Goal: Task Accomplishment & Management: Manage account settings

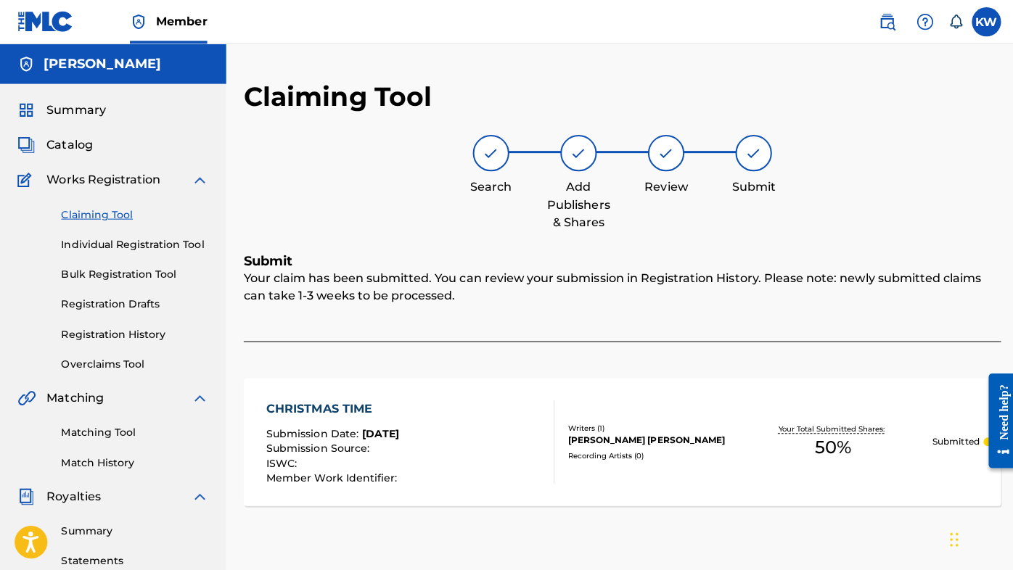
click at [75, 142] on span "Catalog" at bounding box center [69, 144] width 46 height 17
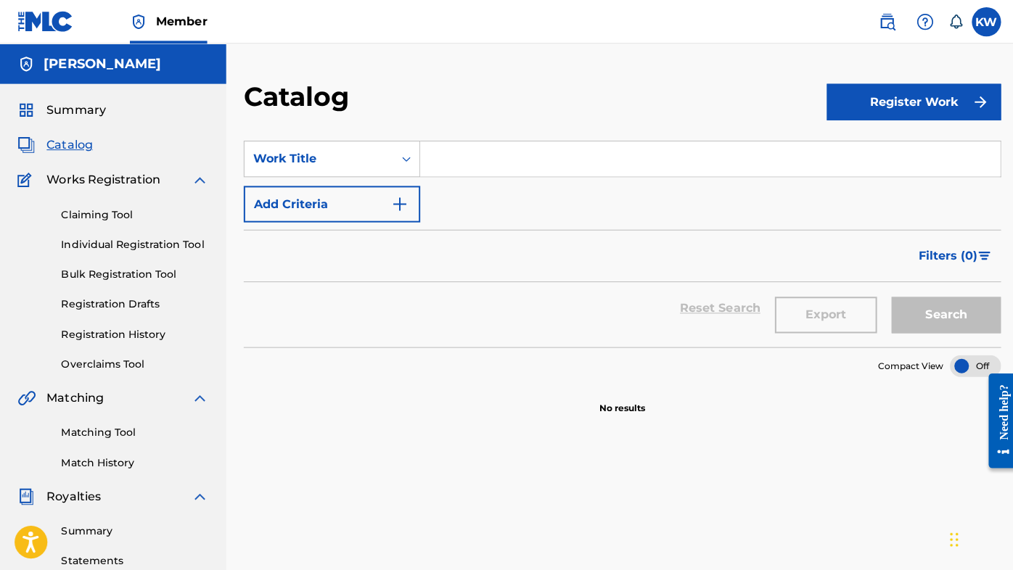
click at [107, 241] on link "Individual Registration Tool" at bounding box center [134, 243] width 147 height 15
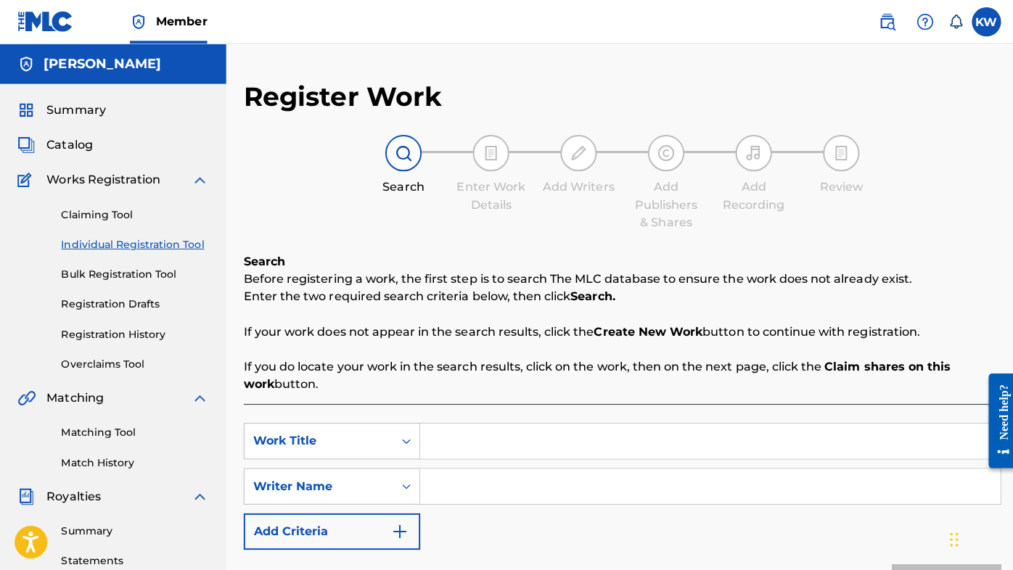
click at [142, 273] on link "Bulk Registration Tool" at bounding box center [134, 273] width 147 height 15
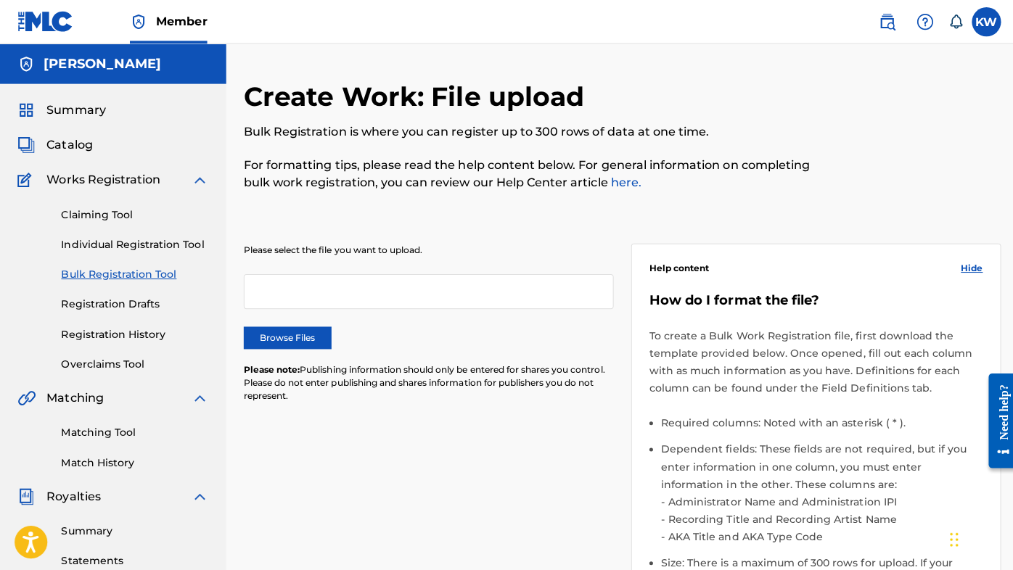
click at [147, 243] on link "Individual Registration Tool" at bounding box center [134, 243] width 147 height 15
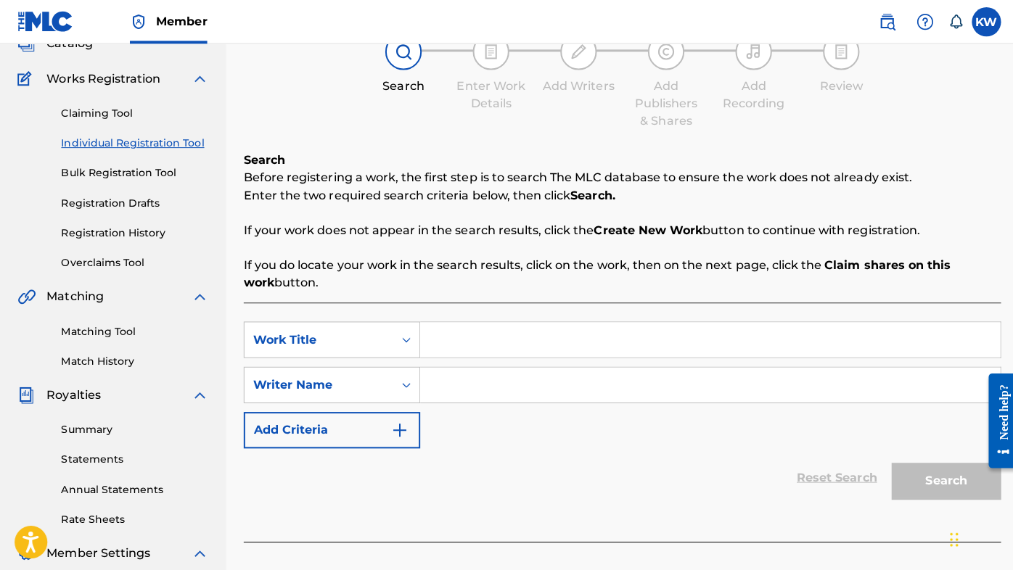
scroll to position [91, 0]
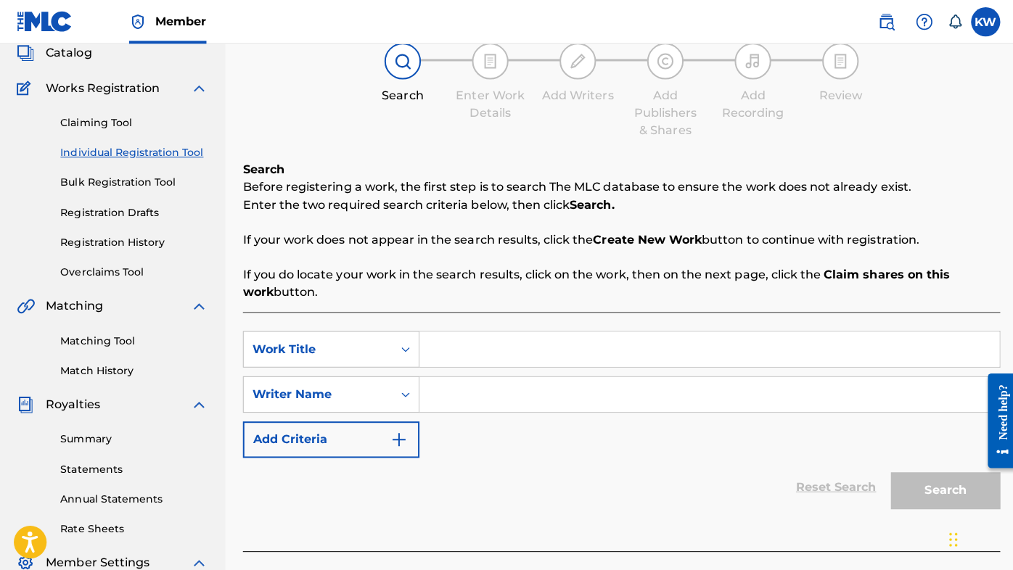
click at [496, 351] on input "Search Form" at bounding box center [706, 347] width 577 height 35
type input "last call"
click at [496, 397] on input "Search Form" at bounding box center [706, 392] width 577 height 35
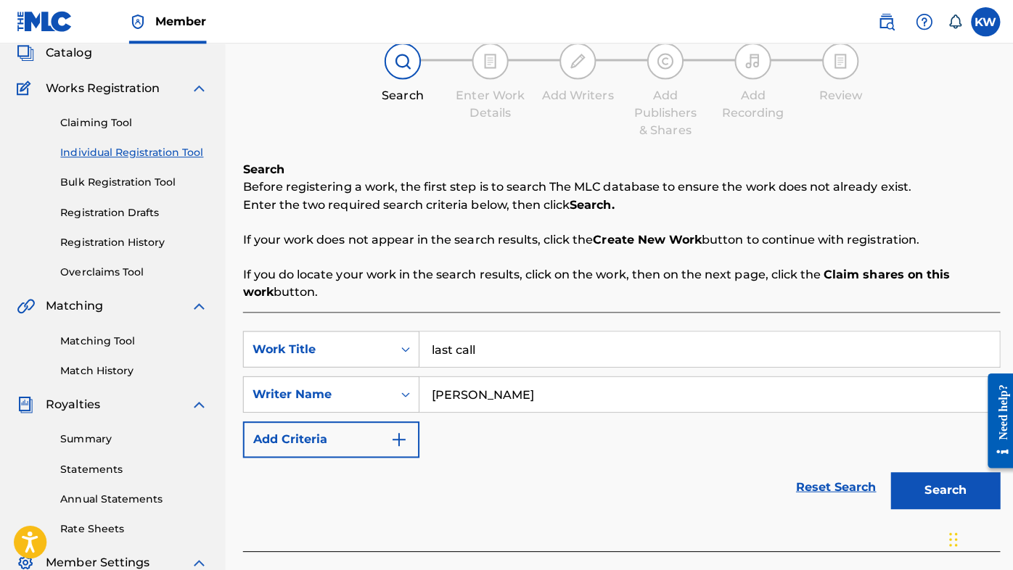
type input "[PERSON_NAME]"
click at [912, 490] on button "Search" at bounding box center [941, 488] width 109 height 36
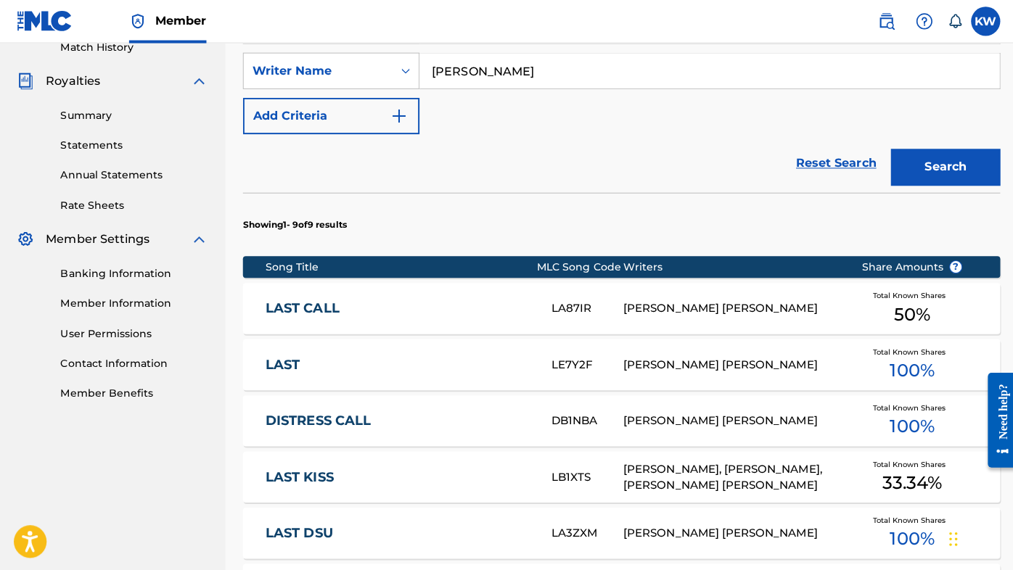
scroll to position [425, 0]
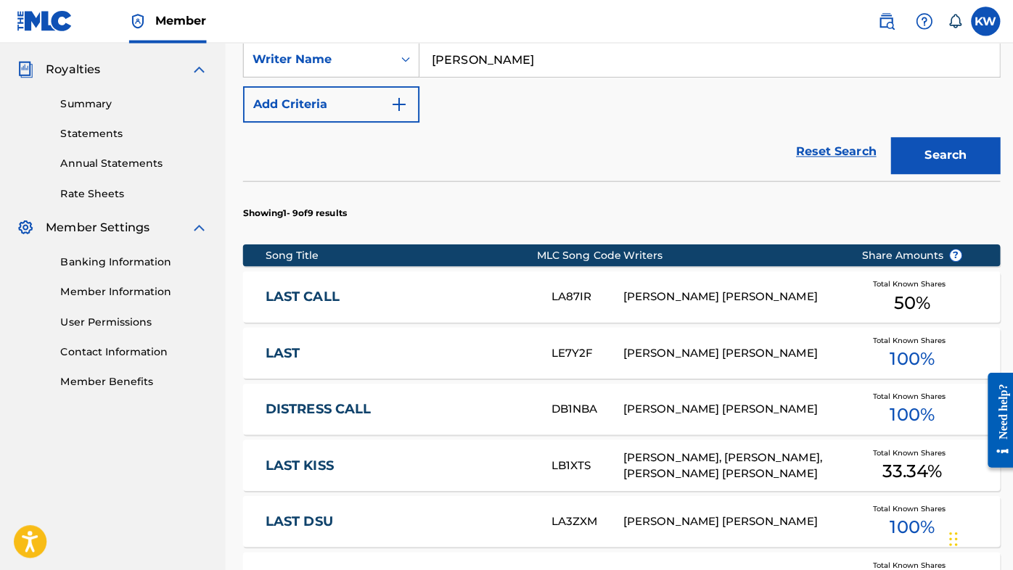
click at [747, 290] on div "[PERSON_NAME] [PERSON_NAME]" at bounding box center [727, 296] width 215 height 17
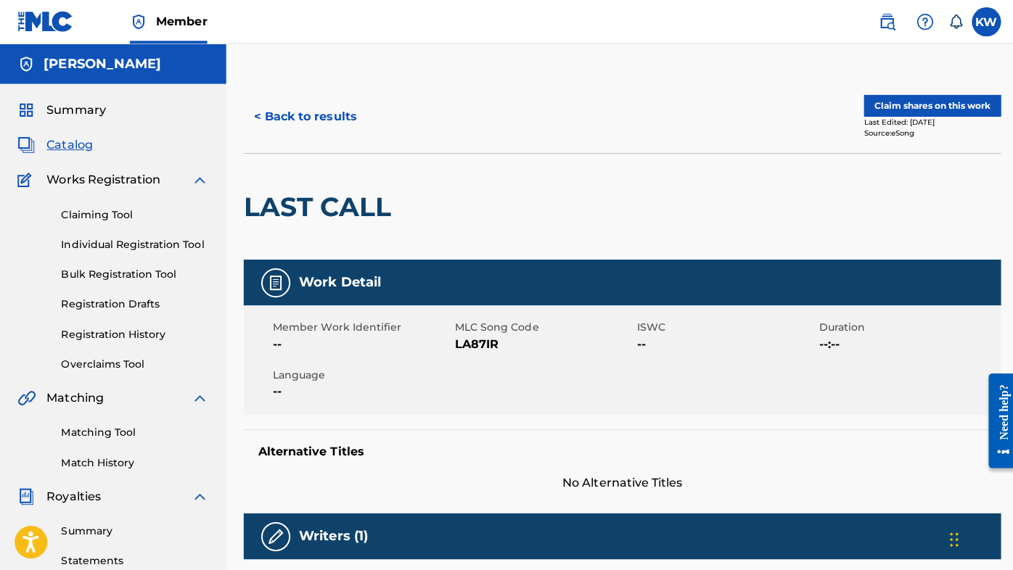
click at [325, 118] on button "< Back to results" at bounding box center [303, 116] width 123 height 36
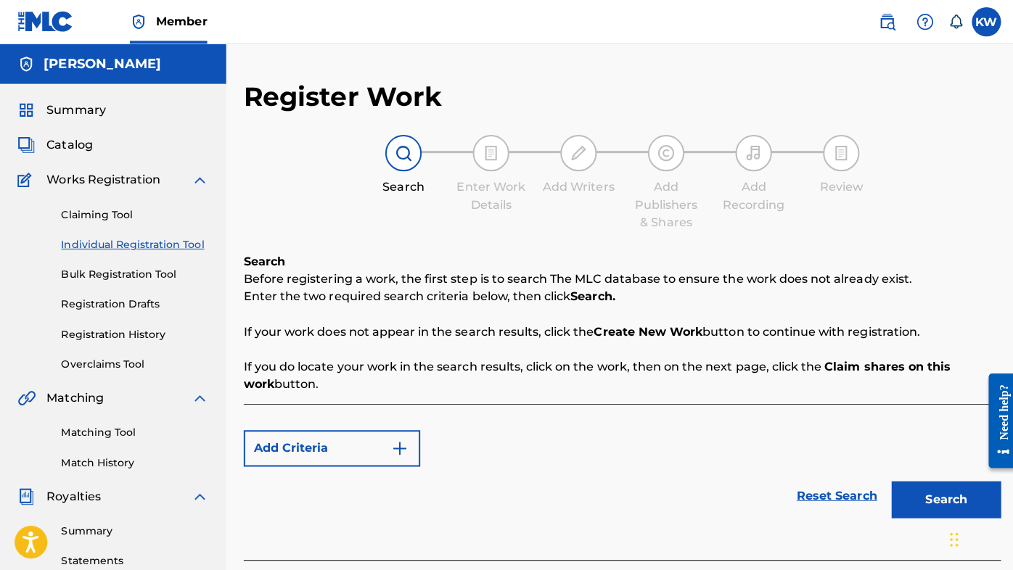
scroll to position [328, 0]
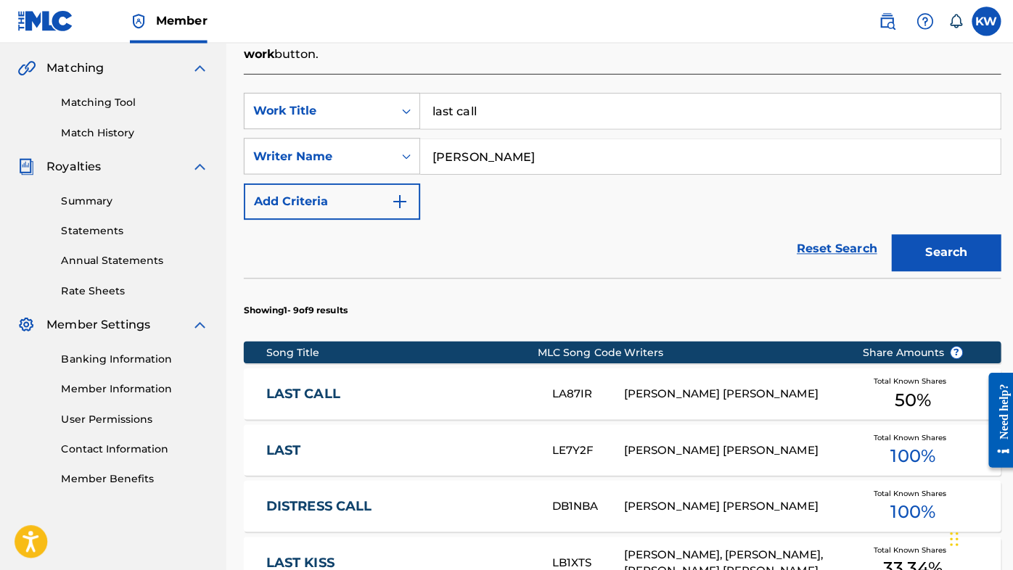
click at [480, 107] on input "last call" at bounding box center [706, 111] width 577 height 35
type input "after the rain"
click at [939, 250] on button "Search" at bounding box center [941, 252] width 109 height 36
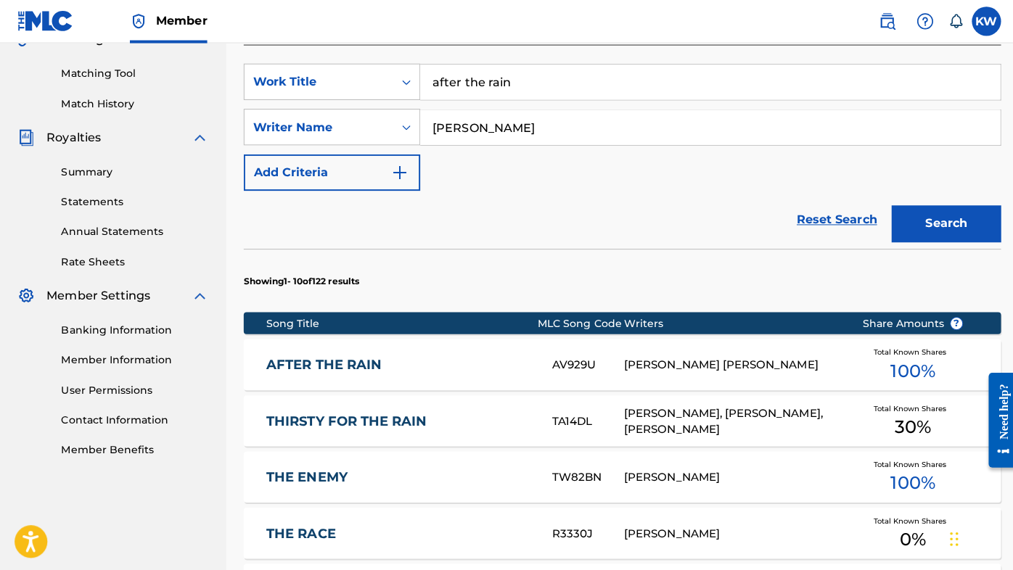
scroll to position [440, 0]
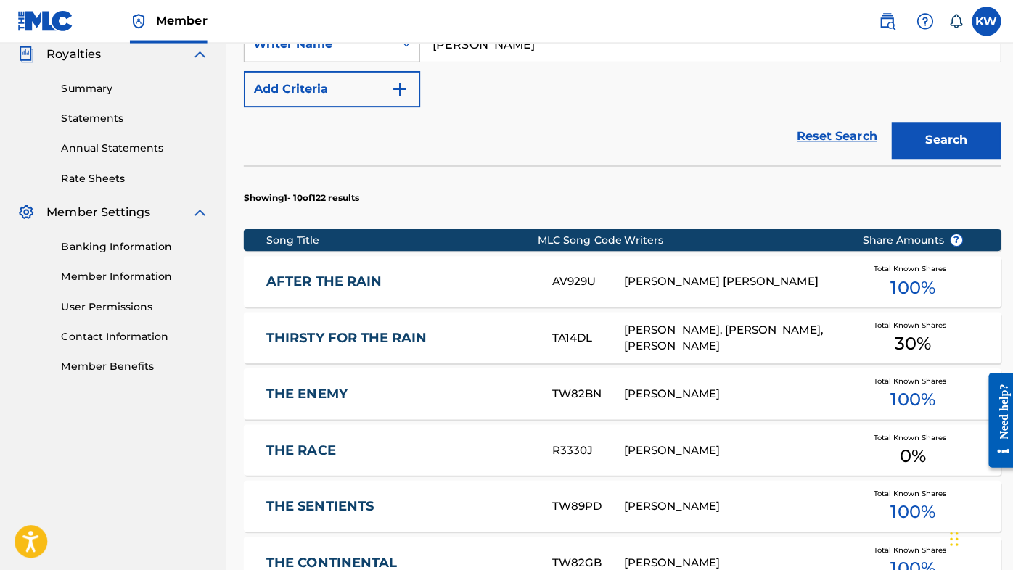
click at [677, 277] on div "[PERSON_NAME] [PERSON_NAME]" at bounding box center [727, 281] width 215 height 17
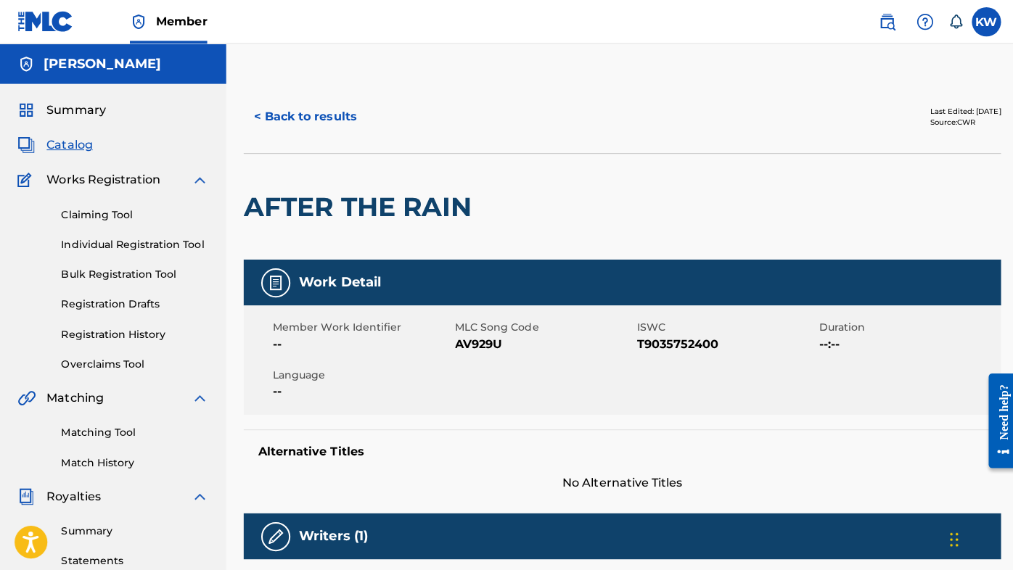
click at [302, 115] on button "< Back to results" at bounding box center [303, 116] width 123 height 36
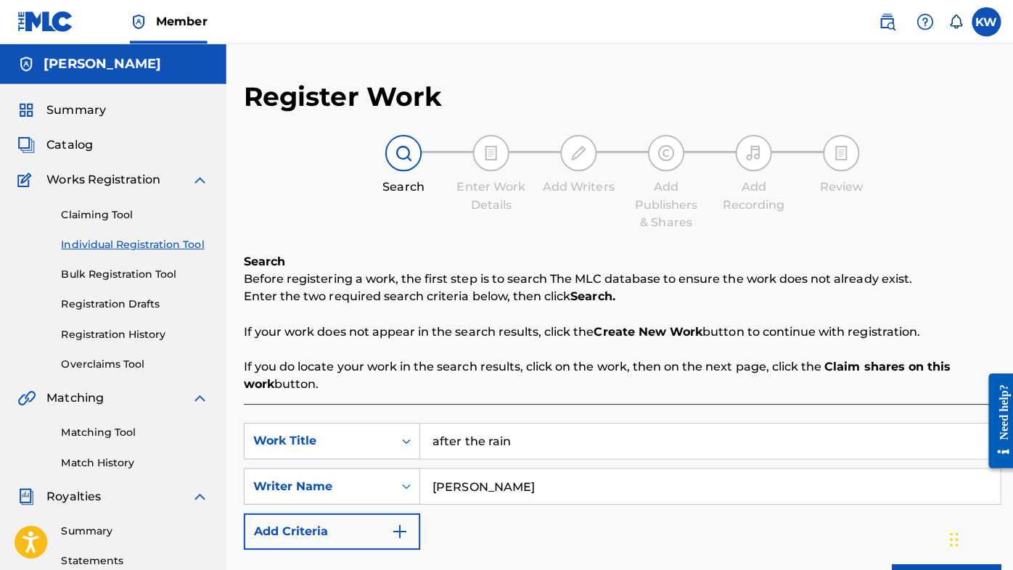
scroll to position [328, 0]
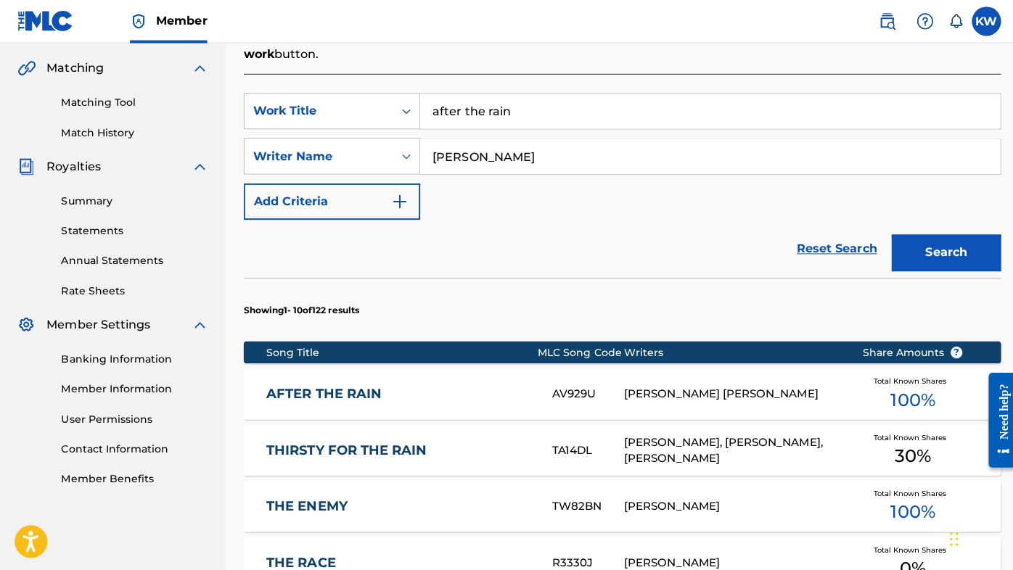
click at [521, 109] on input "after the rain" at bounding box center [706, 111] width 577 height 35
type input "pure funk"
click at [933, 255] on button "Search" at bounding box center [941, 252] width 109 height 36
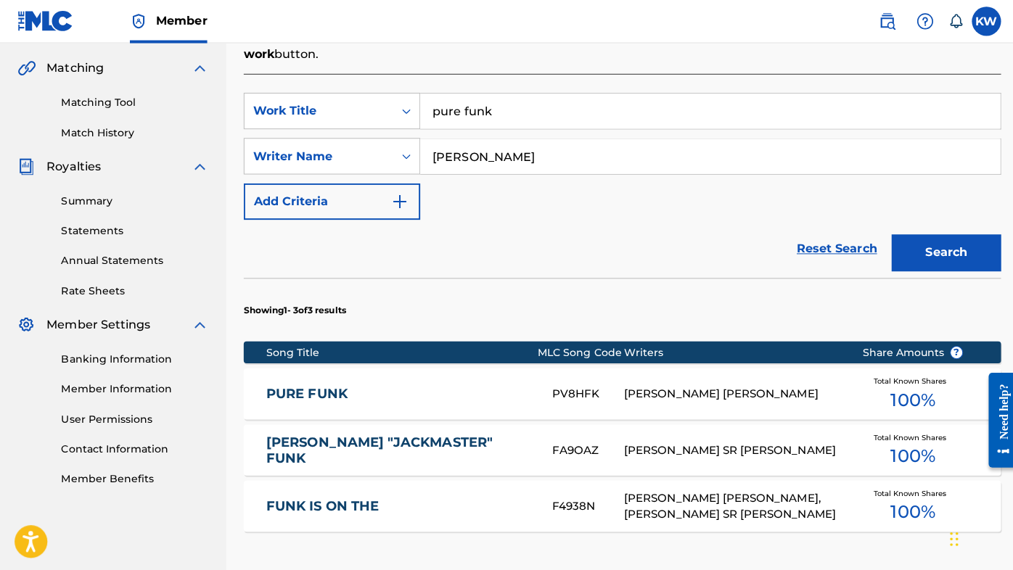
click at [656, 392] on div "[PERSON_NAME] [PERSON_NAME]" at bounding box center [727, 393] width 215 height 17
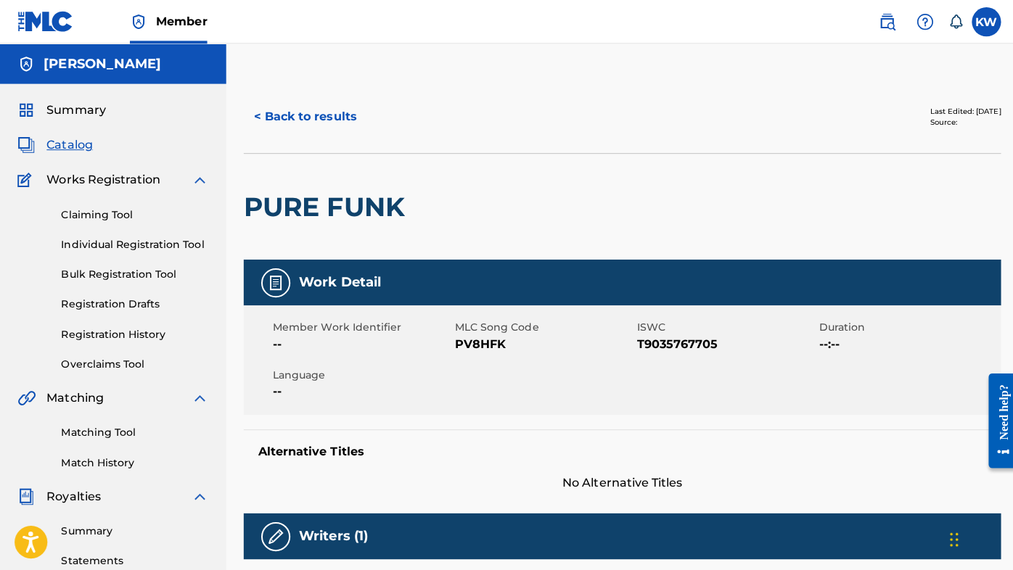
click at [318, 117] on button "< Back to results" at bounding box center [303, 116] width 123 height 36
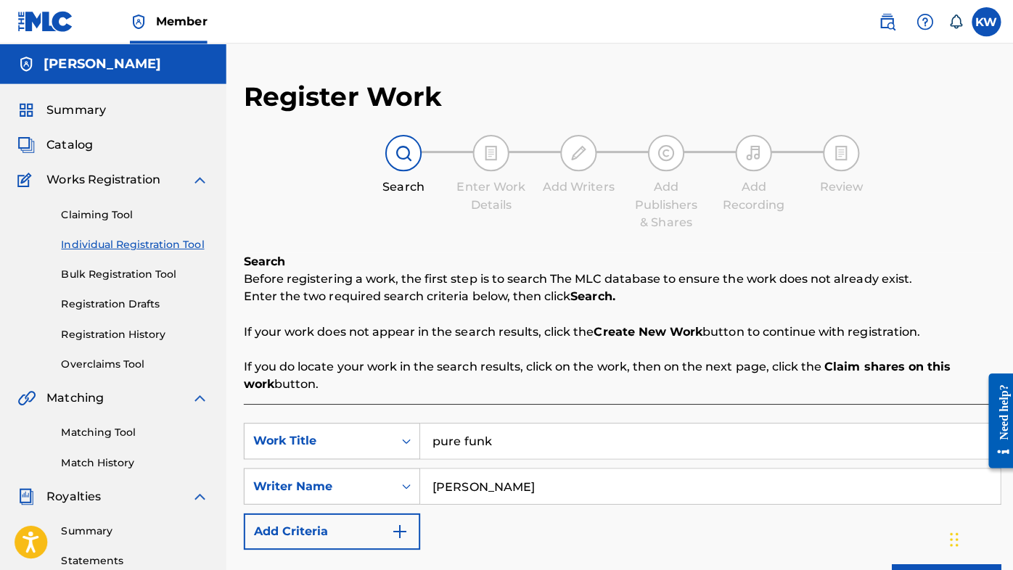
scroll to position [327, 0]
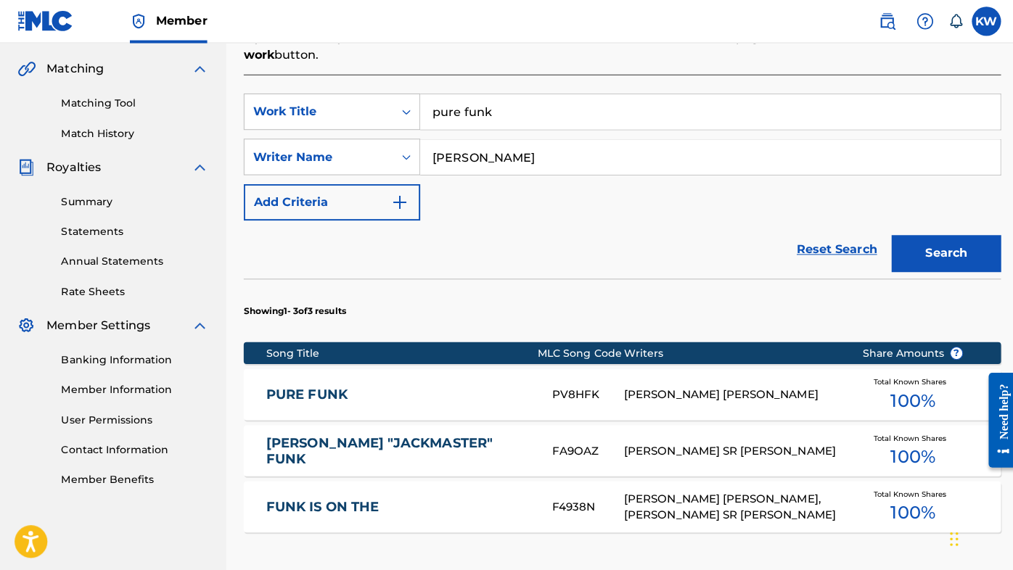
click at [507, 116] on input "pure funk" at bounding box center [706, 111] width 577 height 35
type input "virtuoso"
click at [935, 250] on button "Search" at bounding box center [941, 252] width 109 height 36
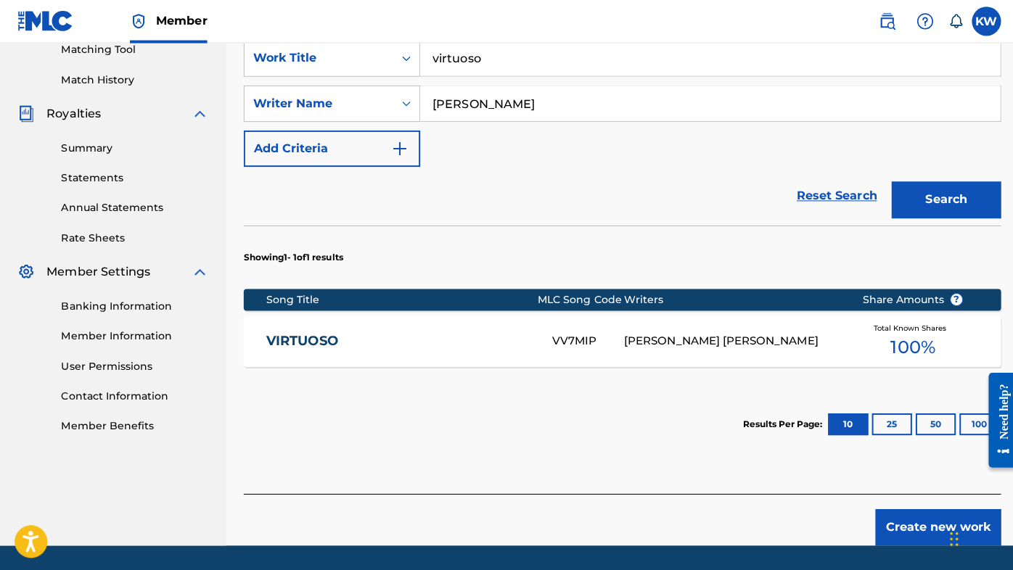
scroll to position [382, 0]
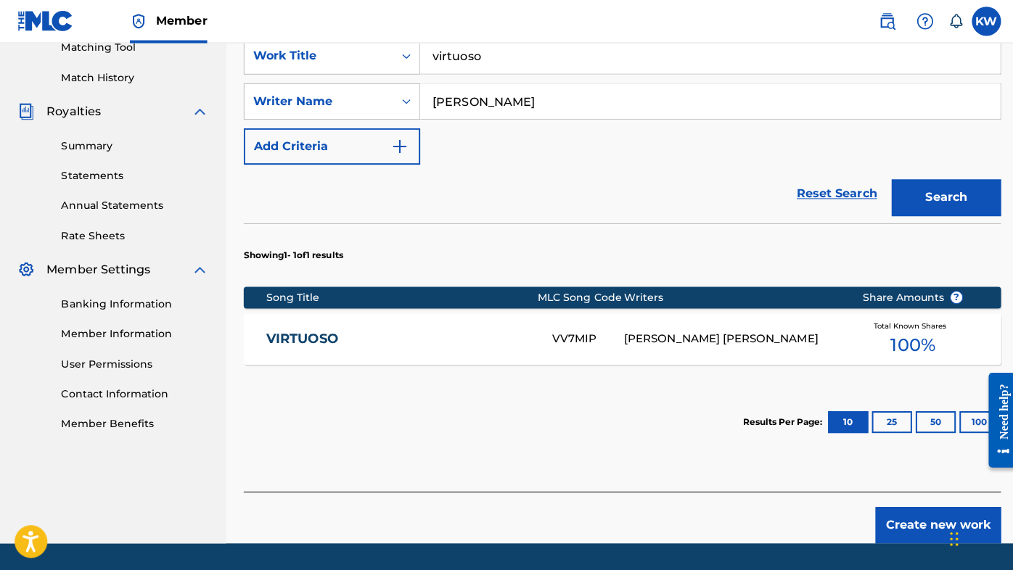
click at [676, 336] on div "[PERSON_NAME] [PERSON_NAME]" at bounding box center [727, 338] width 215 height 17
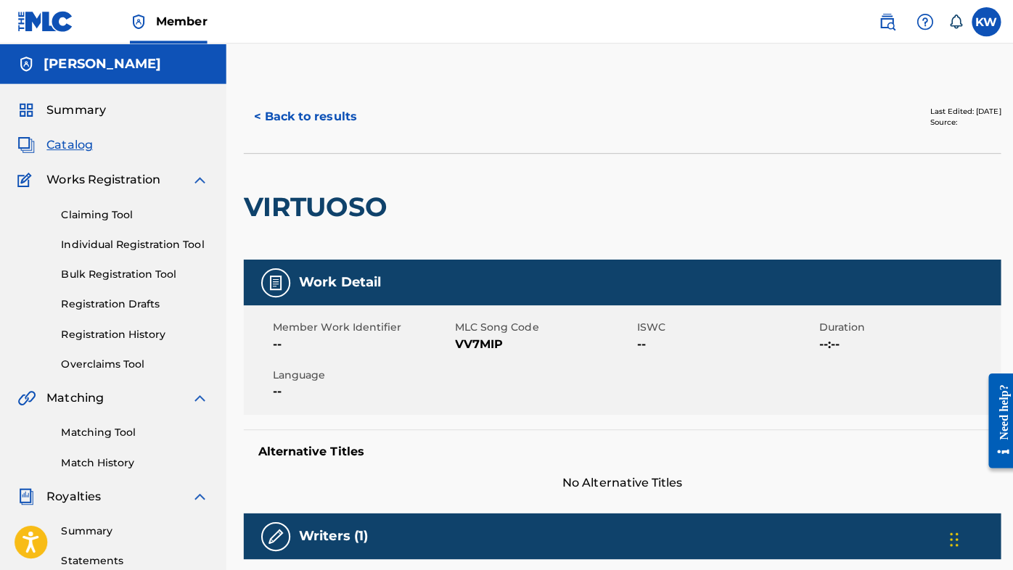
click at [319, 115] on button "< Back to results" at bounding box center [303, 116] width 123 height 36
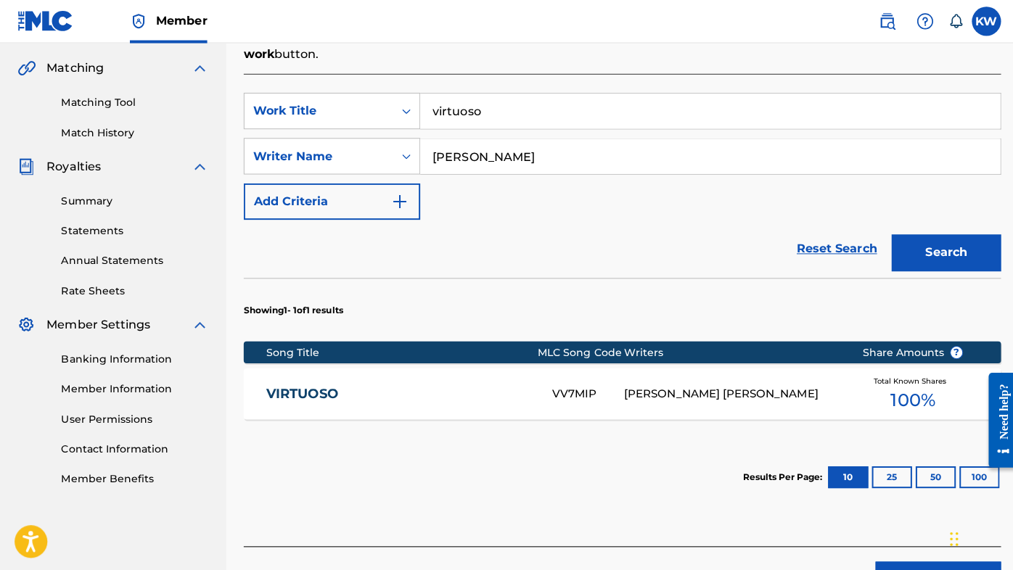
click at [494, 115] on input "virtuoso" at bounding box center [706, 111] width 577 height 35
type input "[PERSON_NAME]"
click at [912, 252] on button "Search" at bounding box center [941, 252] width 109 height 36
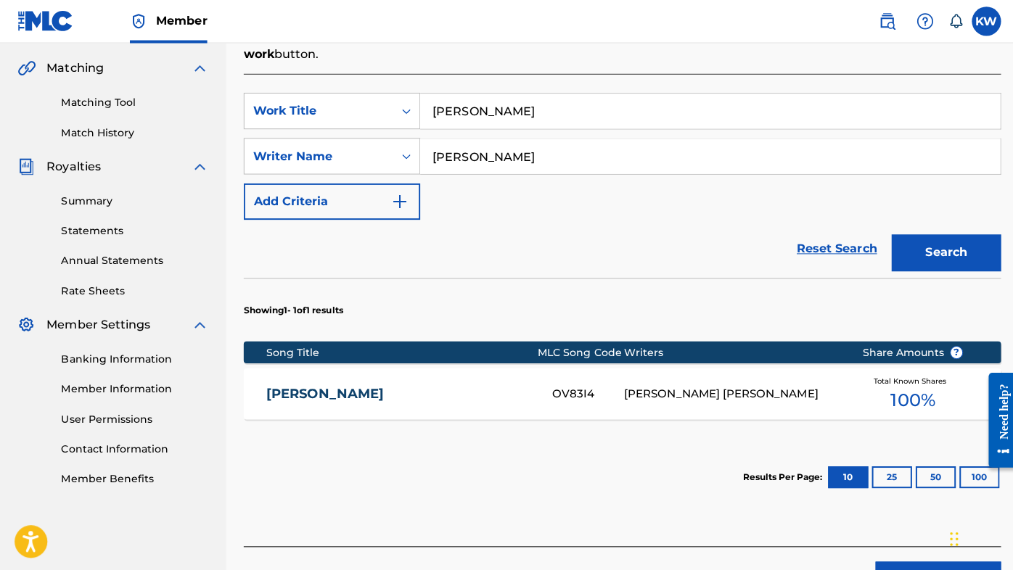
click at [699, 391] on div "[PERSON_NAME] [PERSON_NAME]" at bounding box center [727, 393] width 215 height 17
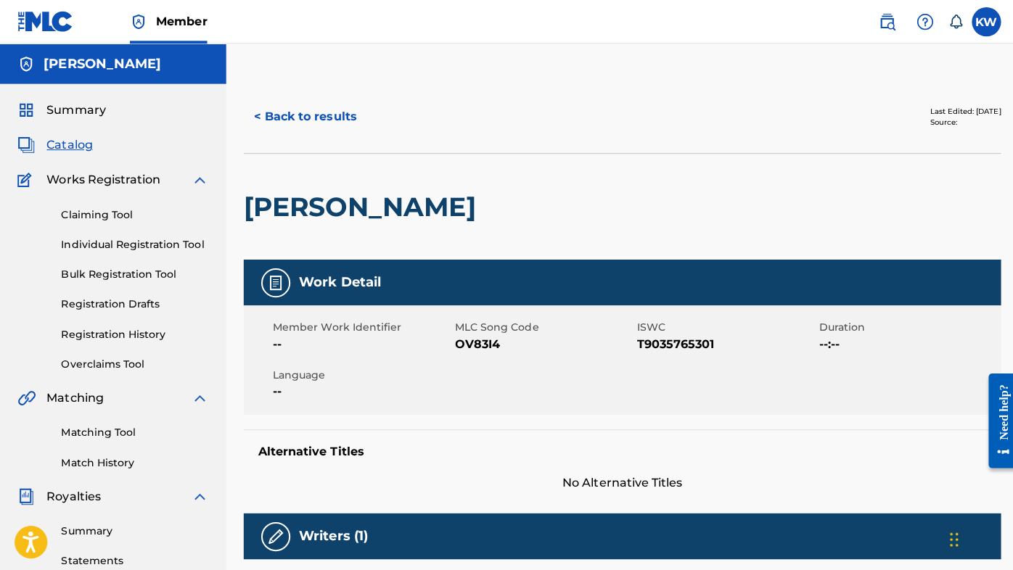
click at [329, 117] on button "< Back to results" at bounding box center [303, 116] width 123 height 36
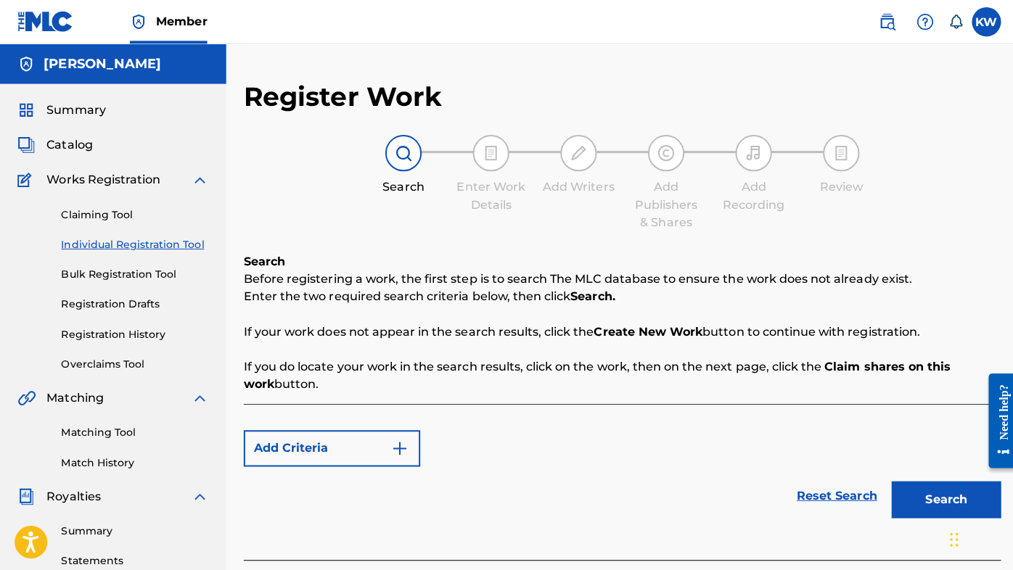
scroll to position [327, 0]
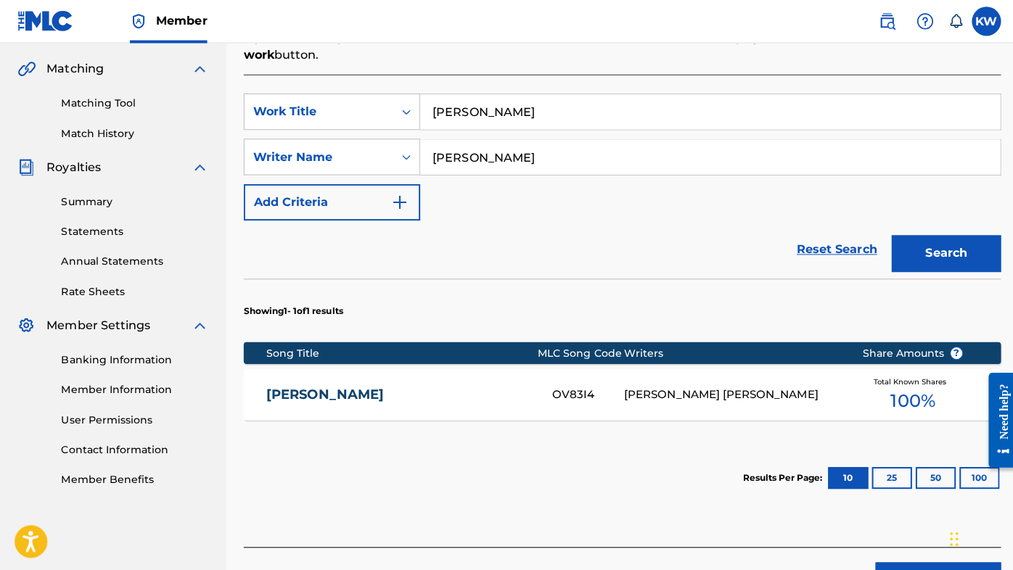
click at [484, 110] on input "[PERSON_NAME]" at bounding box center [706, 111] width 577 height 35
type input "outro"
click at [928, 248] on button "Search" at bounding box center [941, 252] width 109 height 36
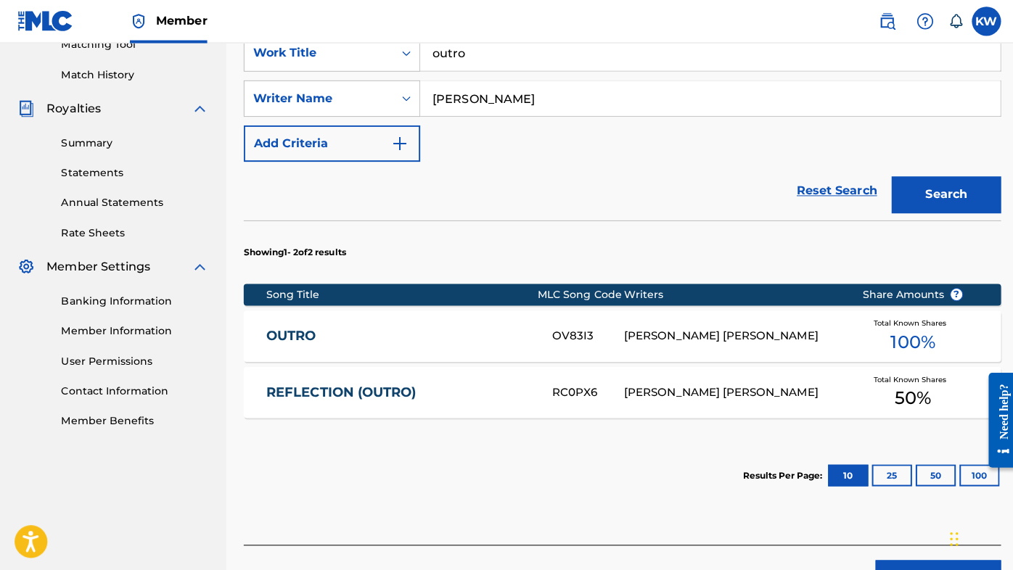
scroll to position [396, 0]
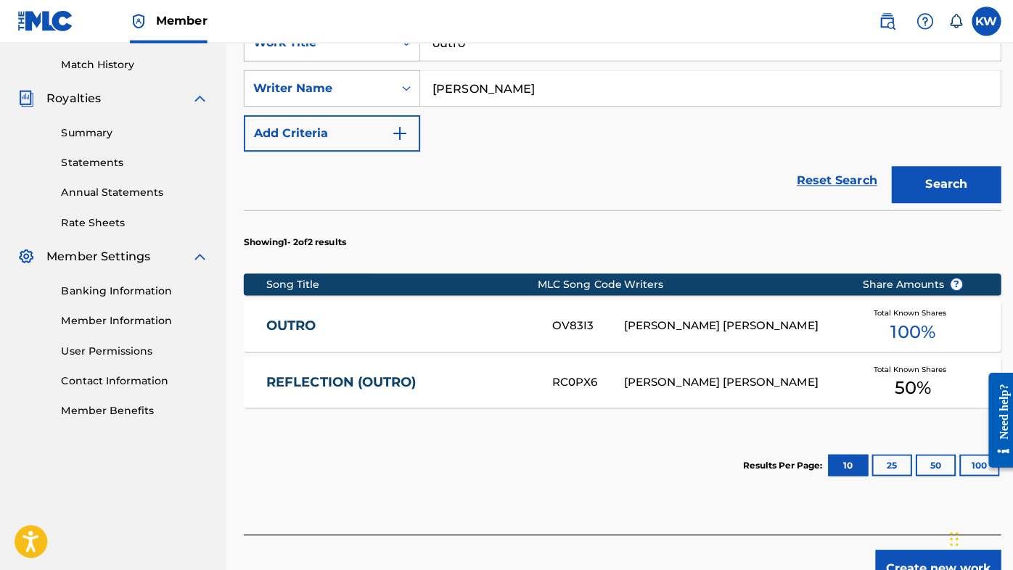
click at [721, 321] on div "[PERSON_NAME] [PERSON_NAME]" at bounding box center [727, 325] width 215 height 17
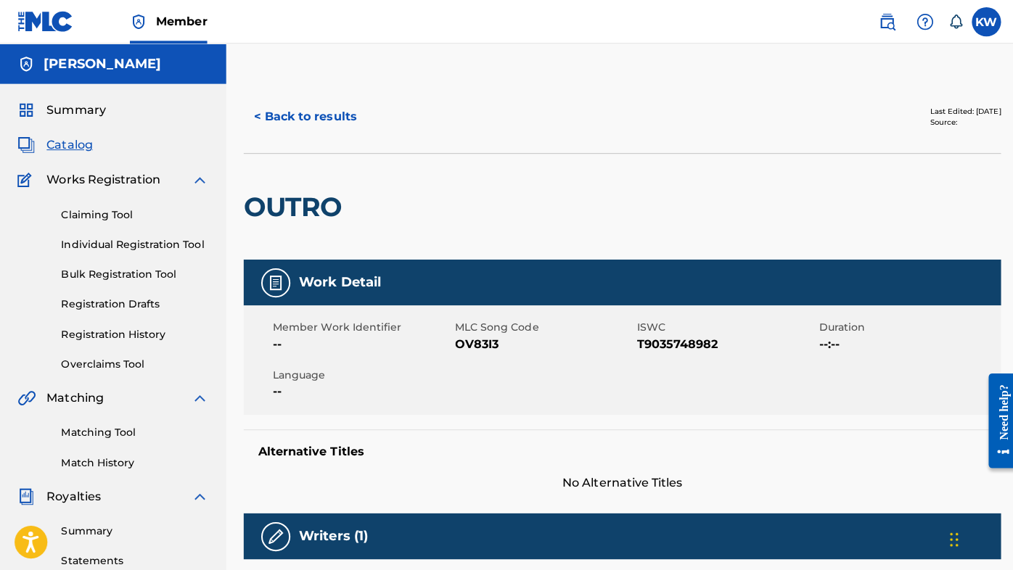
click at [335, 119] on button "< Back to results" at bounding box center [303, 116] width 123 height 36
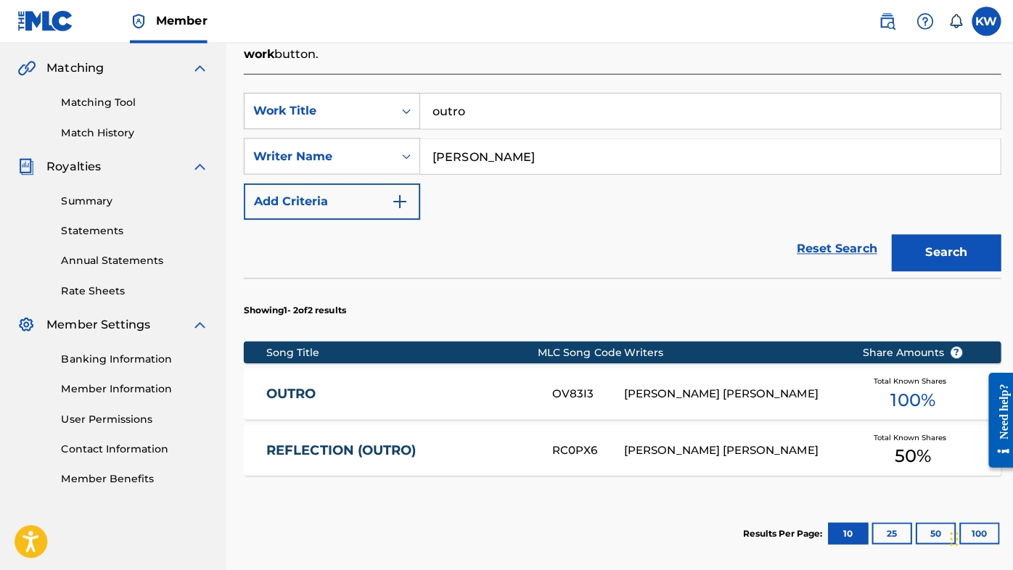
click at [485, 111] on input "outro" at bounding box center [706, 111] width 577 height 35
type input "coolin'"
click at [935, 254] on button "Search" at bounding box center [941, 252] width 109 height 36
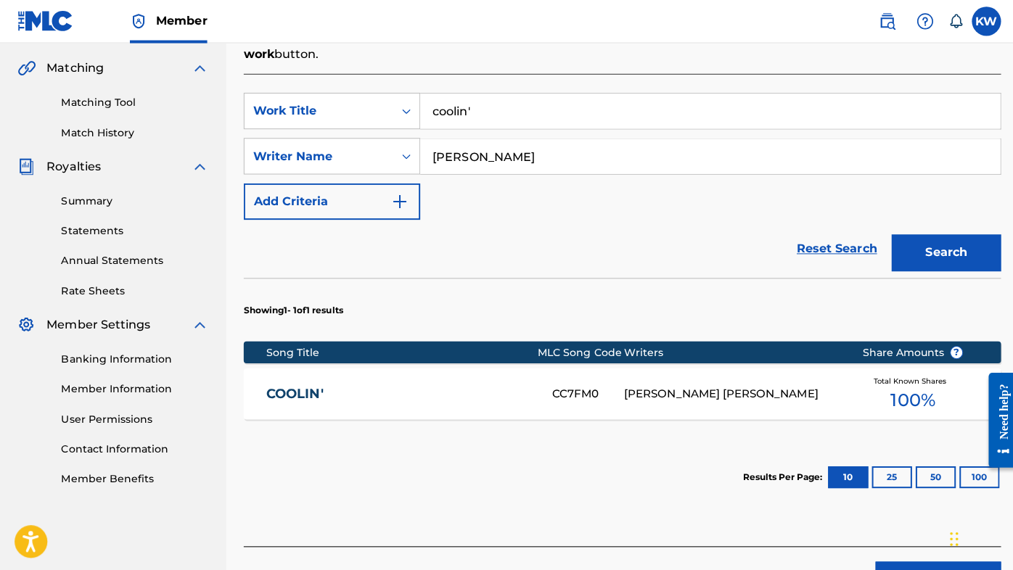
click at [670, 390] on div "[PERSON_NAME] [PERSON_NAME]" at bounding box center [727, 393] width 215 height 17
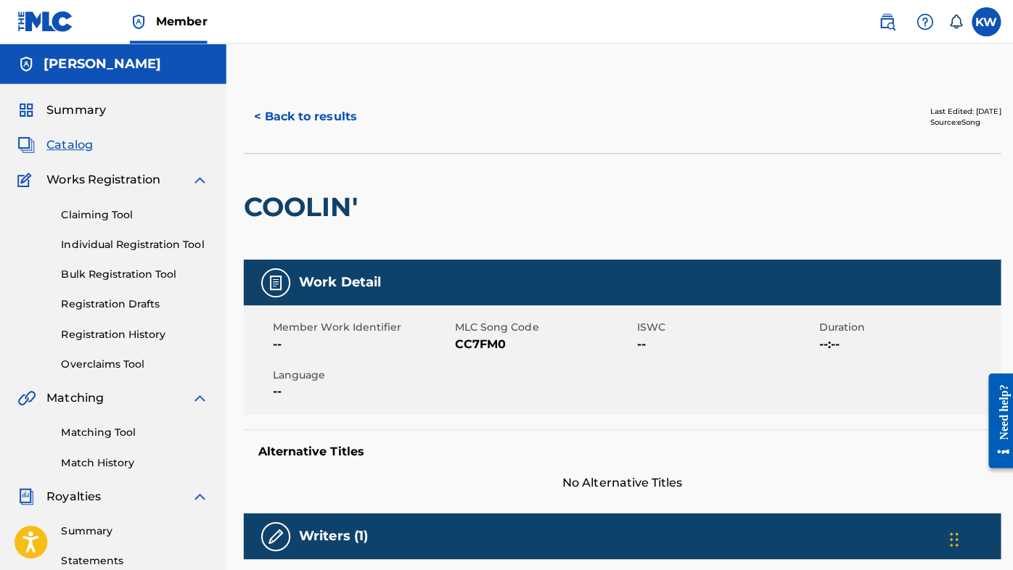
click at [315, 115] on button "< Back to results" at bounding box center [303, 116] width 123 height 36
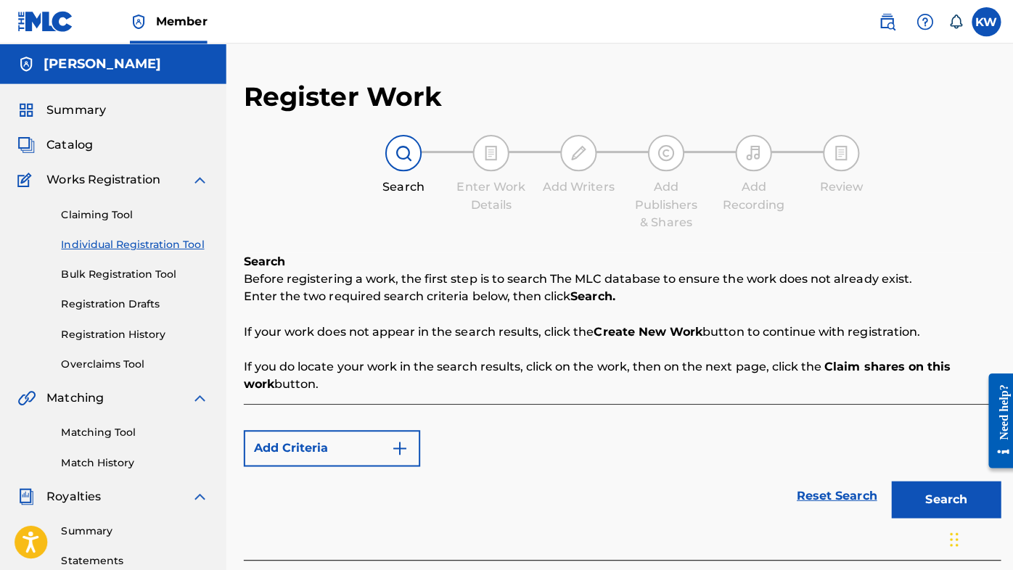
scroll to position [327, 0]
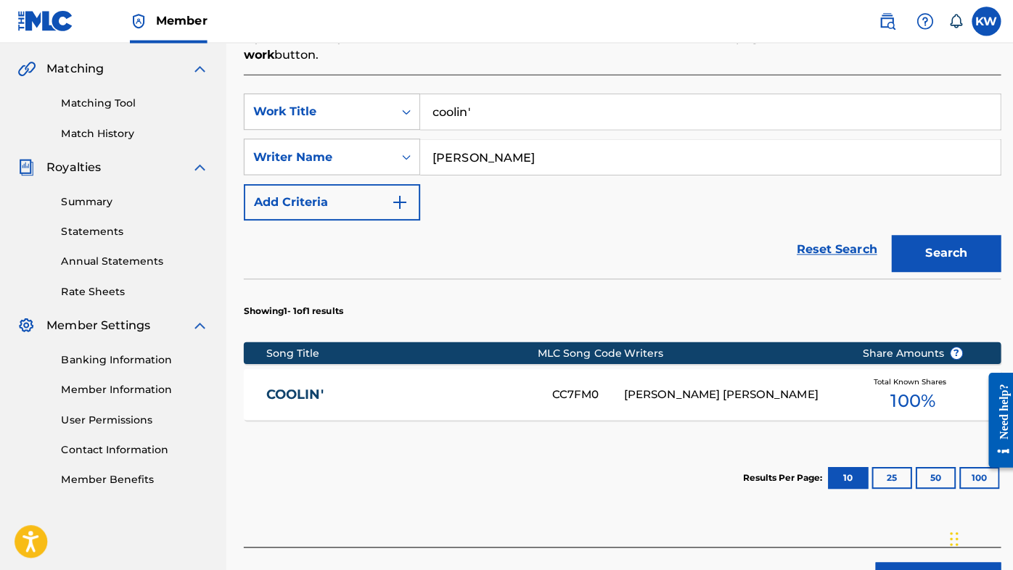
click at [495, 110] on input "coolin'" at bounding box center [706, 111] width 577 height 35
type input "coolin' remix"
click at [933, 246] on button "Search" at bounding box center [941, 252] width 109 height 36
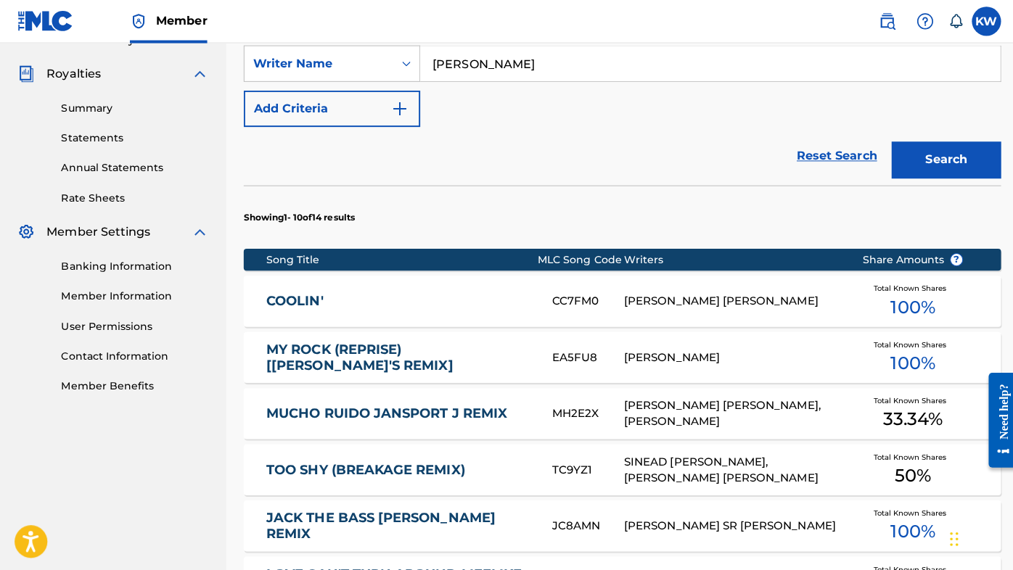
scroll to position [422, 0]
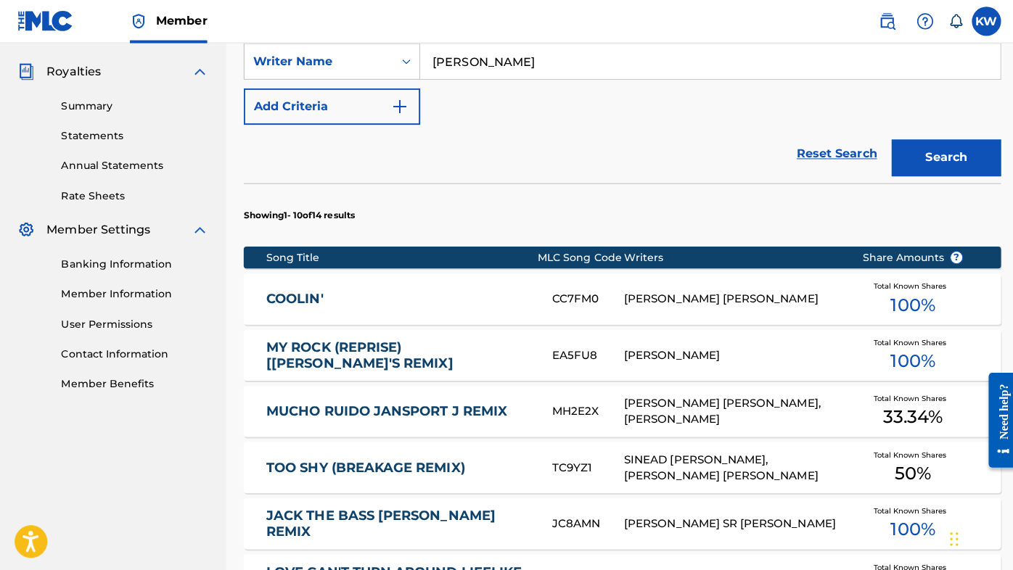
click at [688, 295] on div "[PERSON_NAME] [PERSON_NAME]" at bounding box center [727, 298] width 215 height 17
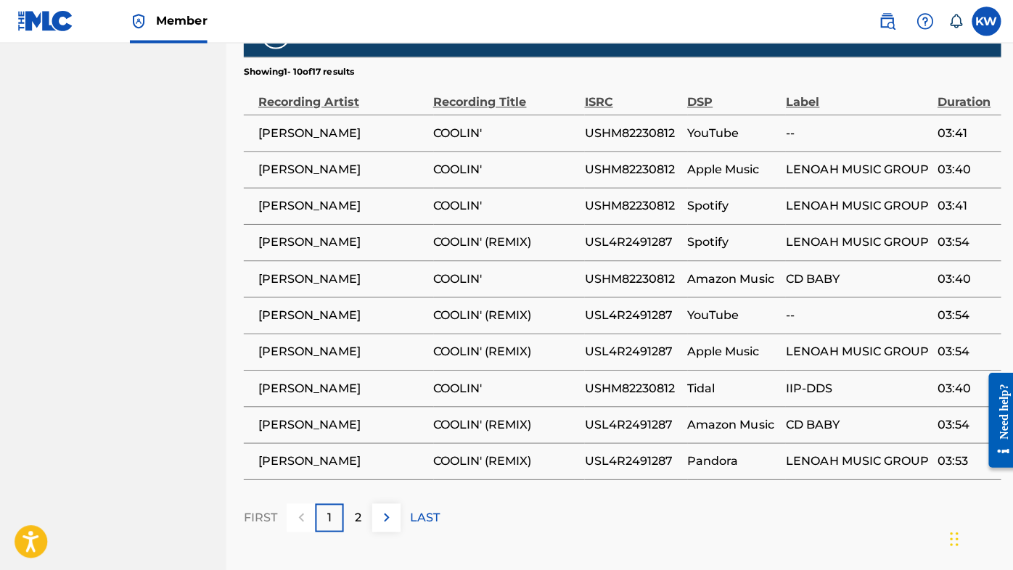
scroll to position [881, 0]
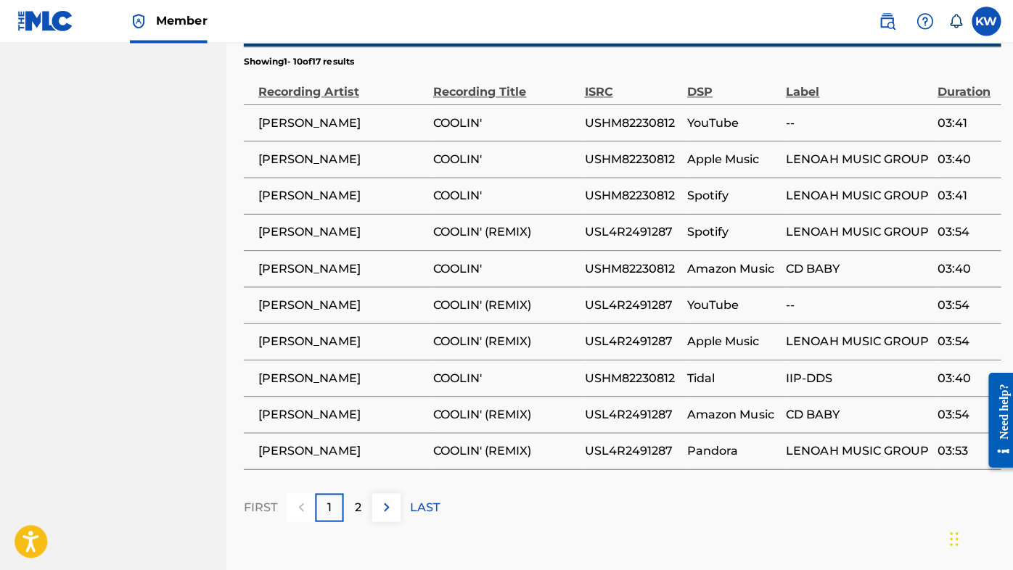
click at [359, 496] on p "2" at bounding box center [356, 504] width 7 height 17
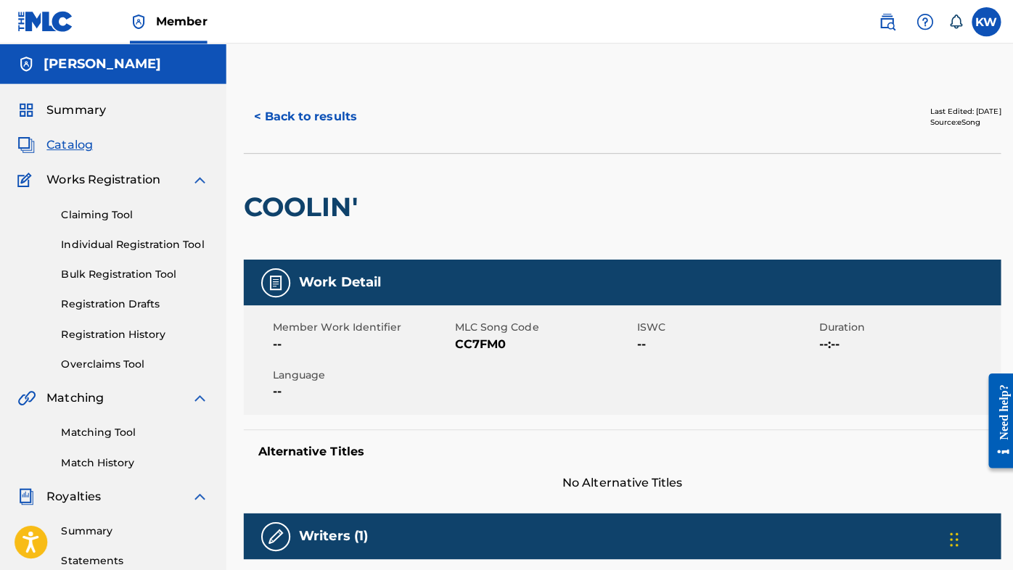
scroll to position [0, 0]
click at [308, 112] on button "< Back to results" at bounding box center [303, 116] width 123 height 36
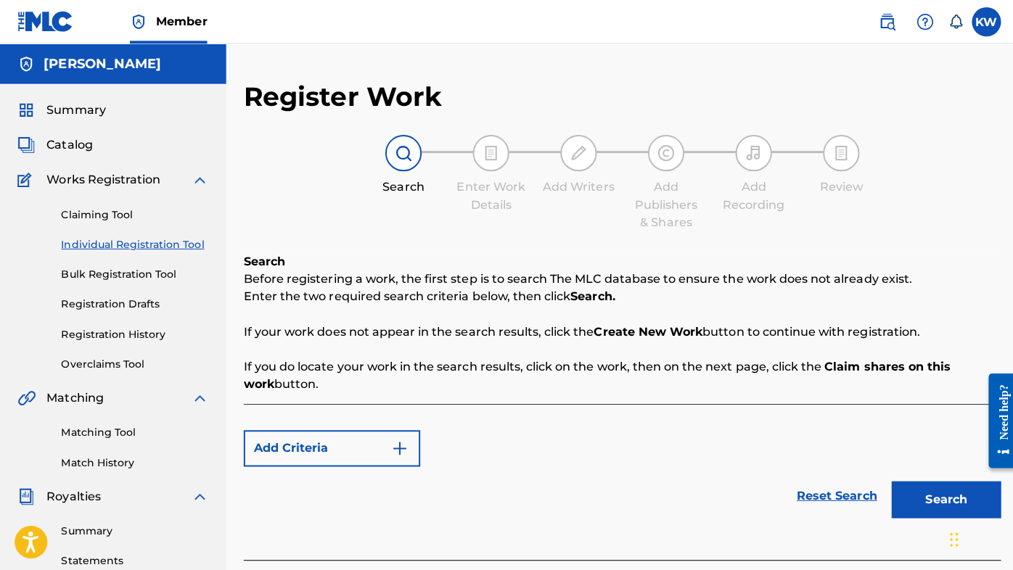
scroll to position [328, 0]
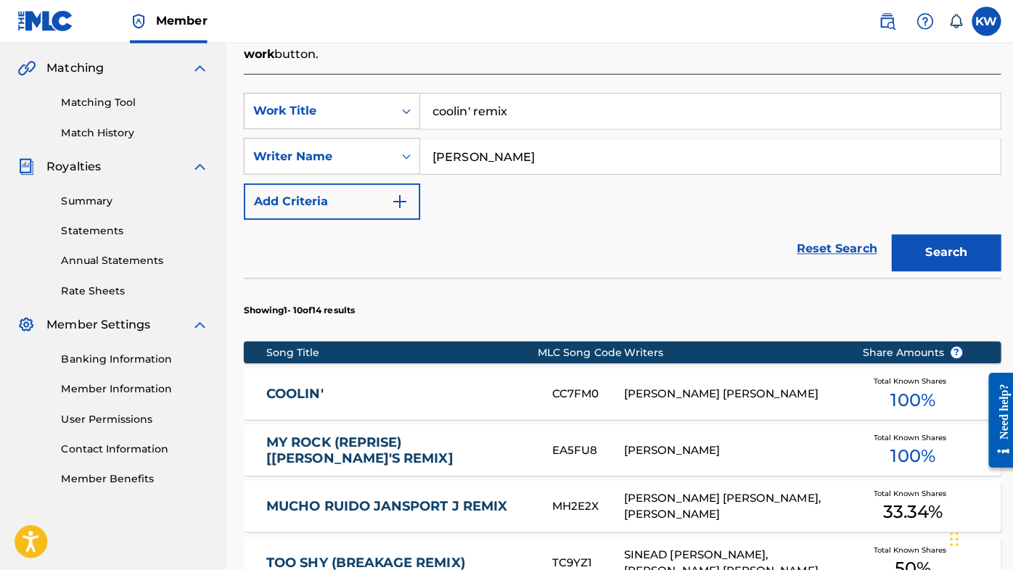
click at [528, 114] on input "coolin' remix" at bounding box center [706, 111] width 577 height 35
type input "don't give up"
click at [926, 245] on button "Search" at bounding box center [941, 252] width 109 height 36
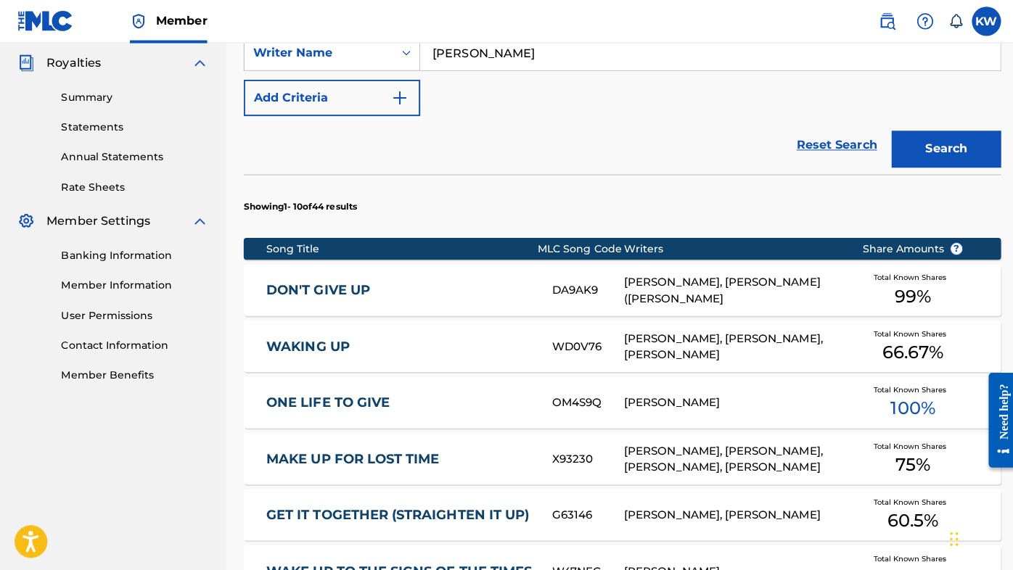
scroll to position [459, 0]
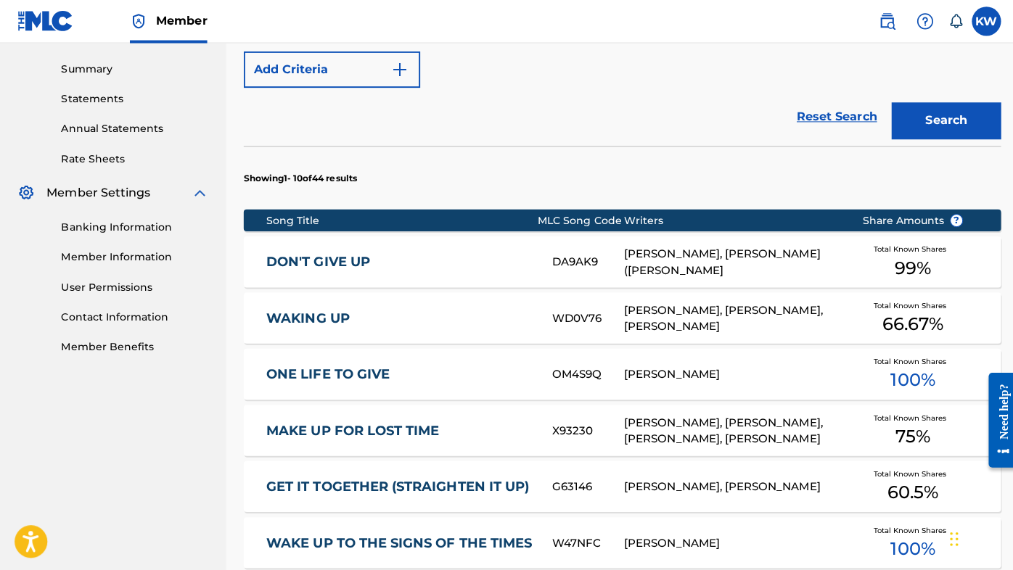
click at [706, 261] on div "[PERSON_NAME], [PERSON_NAME] ([PERSON_NAME]" at bounding box center [727, 261] width 215 height 33
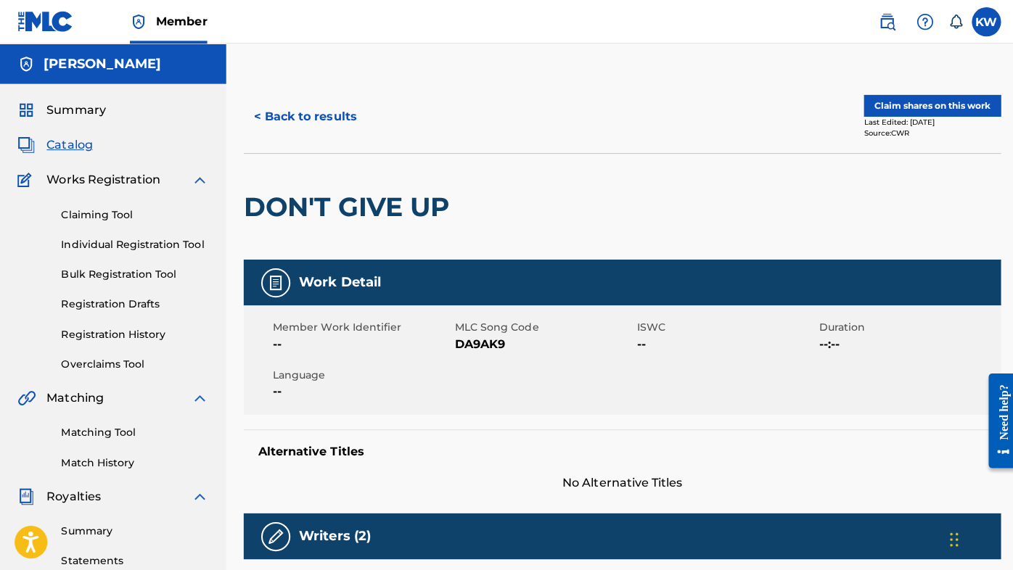
click at [329, 119] on button "< Back to results" at bounding box center [303, 116] width 123 height 36
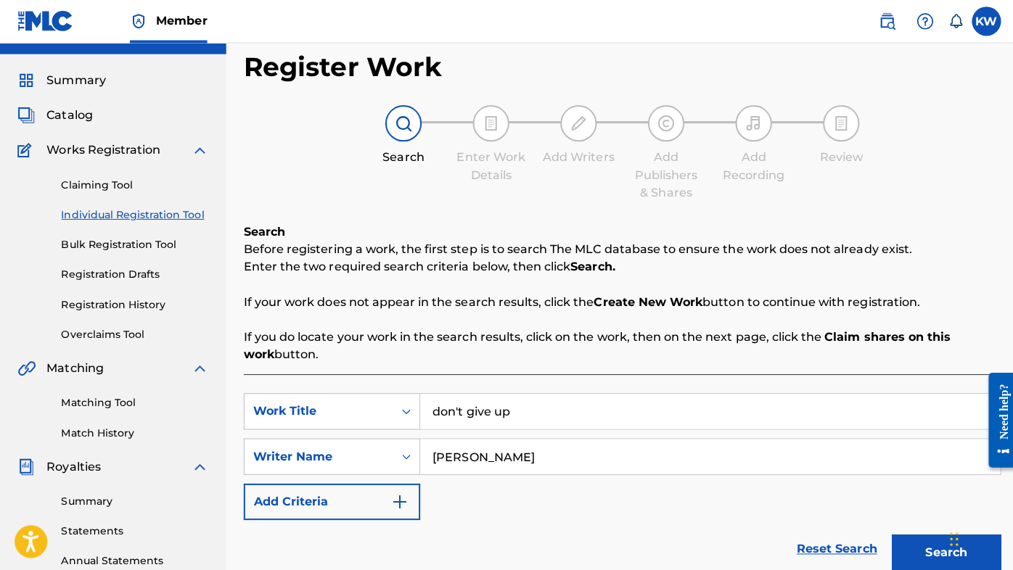
scroll to position [33, 0]
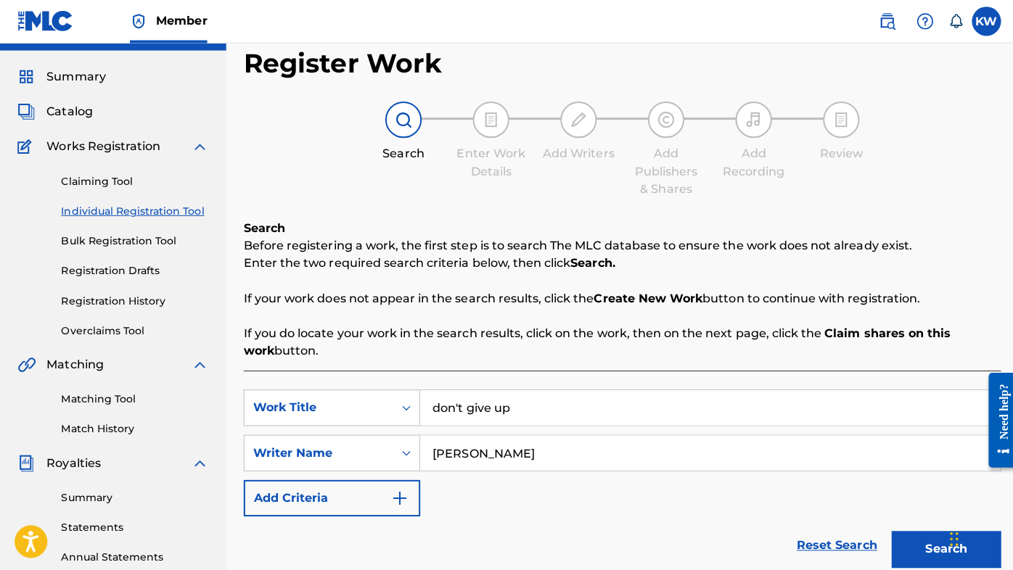
click at [123, 213] on link "Individual Registration Tool" at bounding box center [134, 210] width 147 height 15
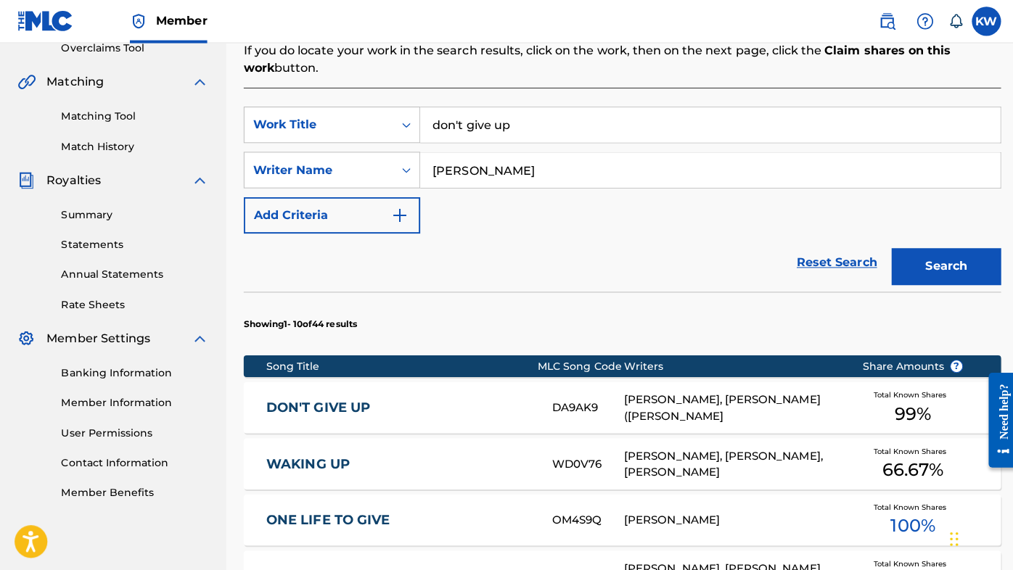
scroll to position [316, 0]
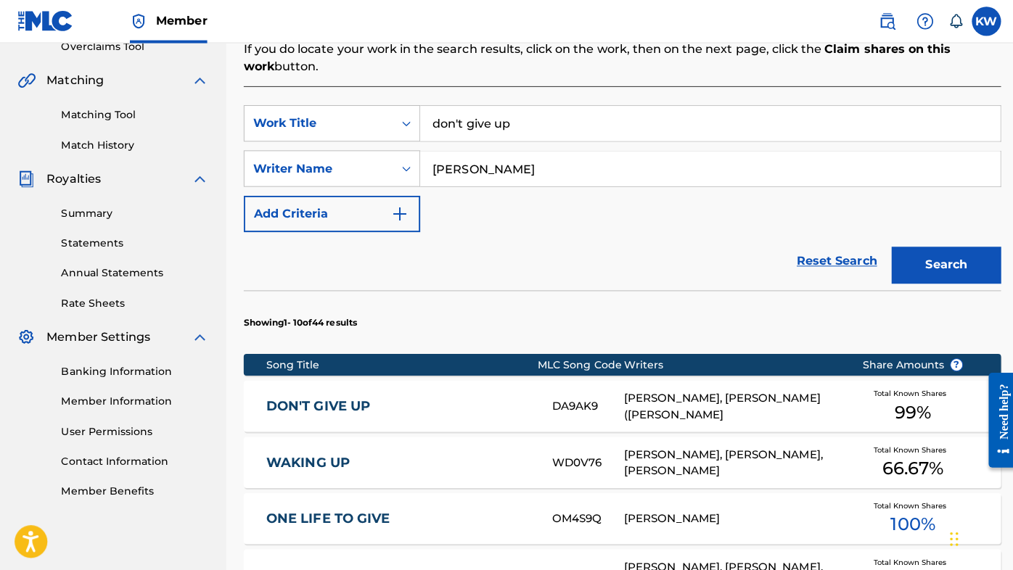
click at [136, 454] on link "Contact Information" at bounding box center [134, 459] width 147 height 15
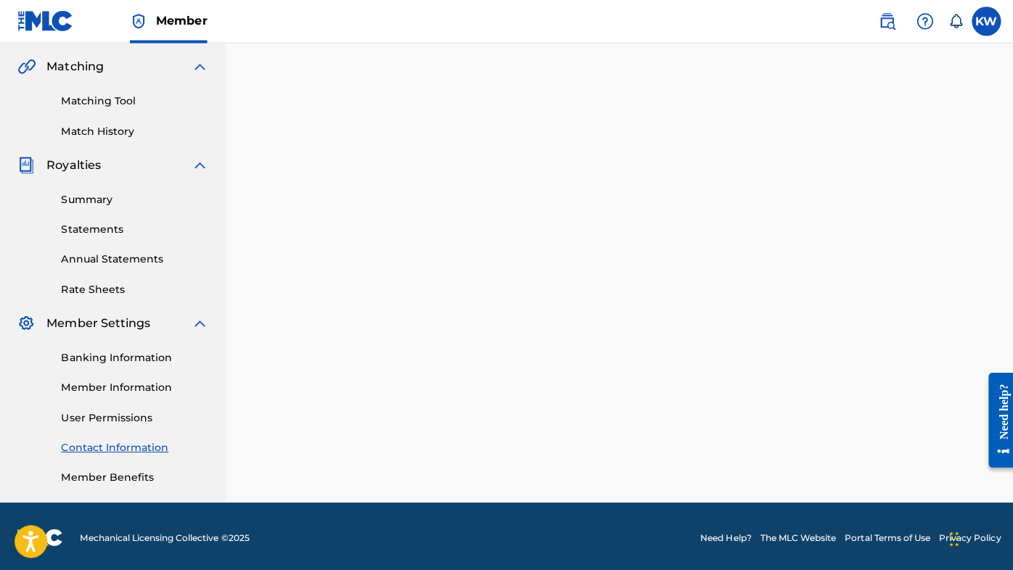
scroll to position [329, 0]
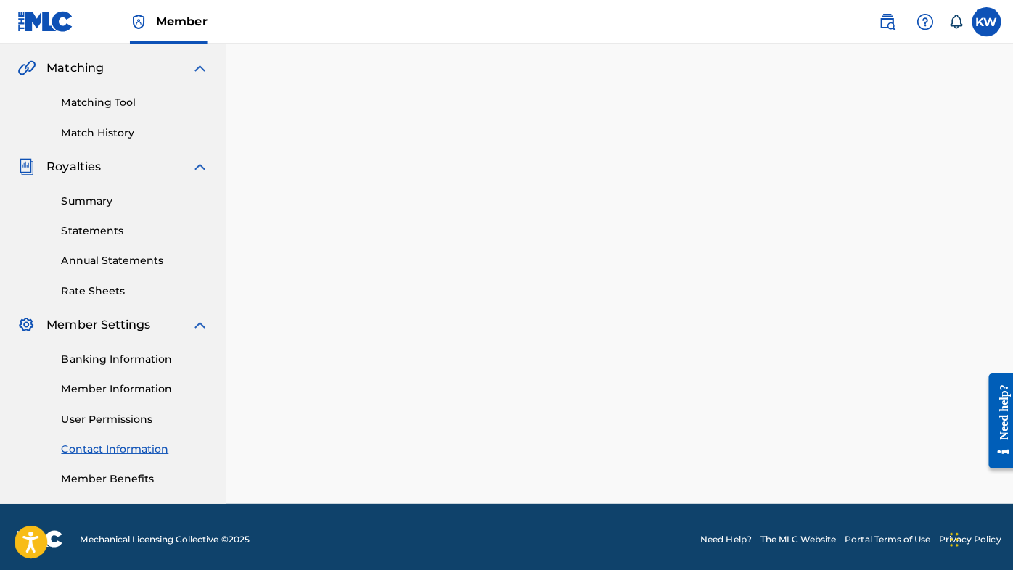
click at [130, 381] on link "Member Information" at bounding box center [134, 387] width 147 height 15
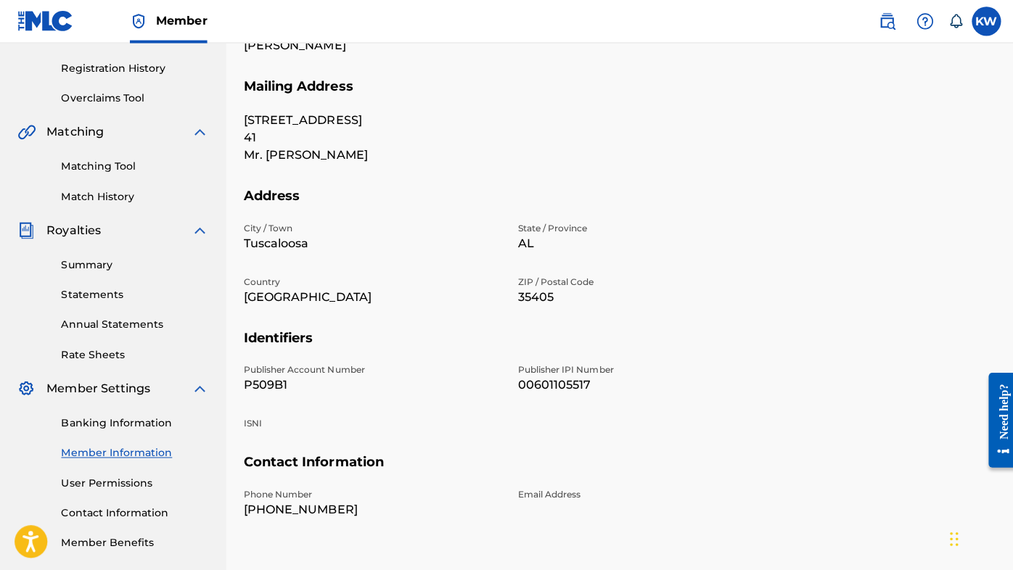
scroll to position [269, 0]
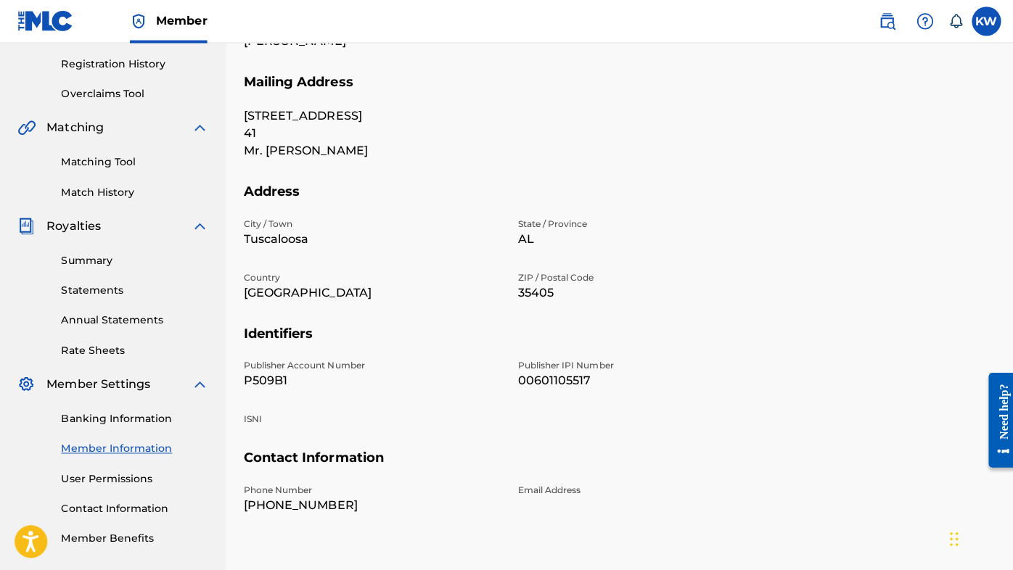
click at [116, 415] on link "Banking Information" at bounding box center [134, 417] width 147 height 15
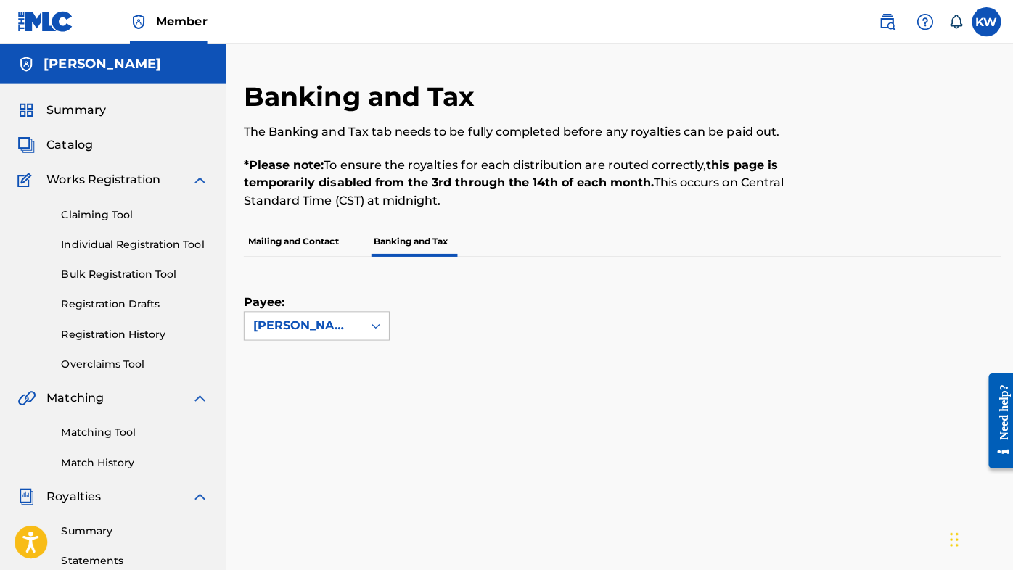
click at [308, 242] on p "Mailing and Contact" at bounding box center [291, 240] width 99 height 30
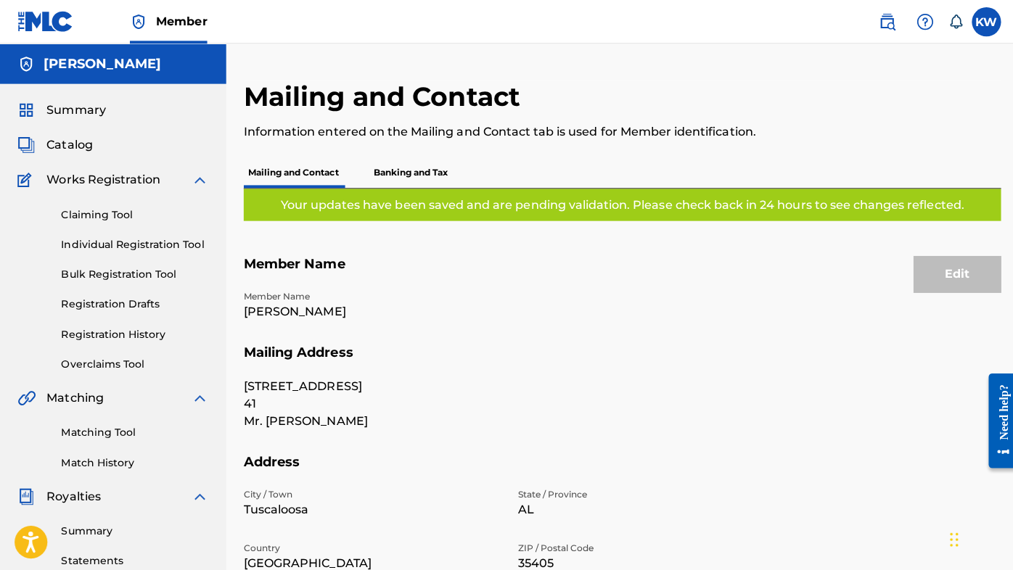
click at [390, 182] on p "Banking and Tax" at bounding box center [408, 172] width 83 height 30
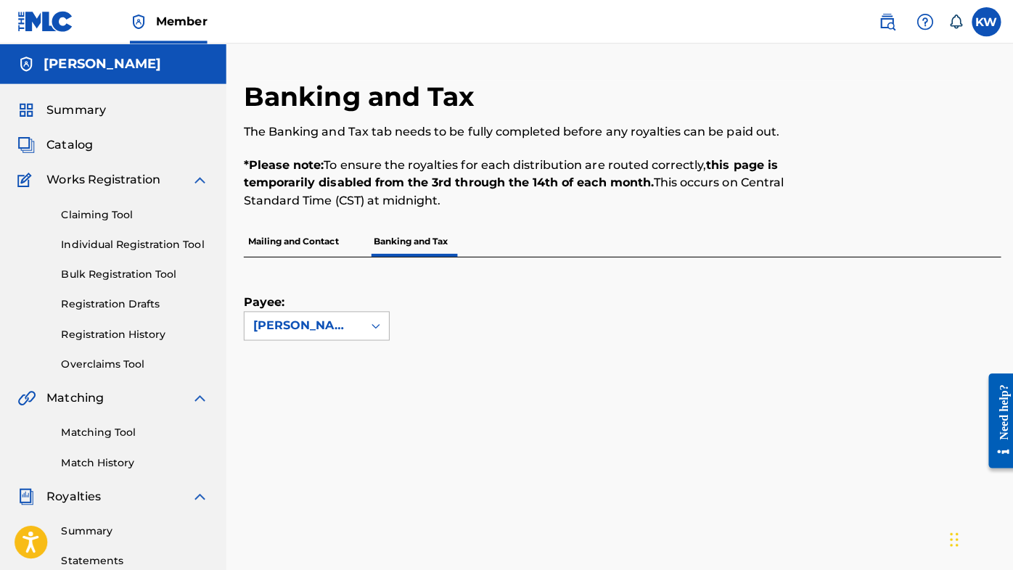
click at [373, 325] on icon at bounding box center [373, 324] width 15 height 15
click at [83, 104] on span "Summary" at bounding box center [75, 109] width 59 height 17
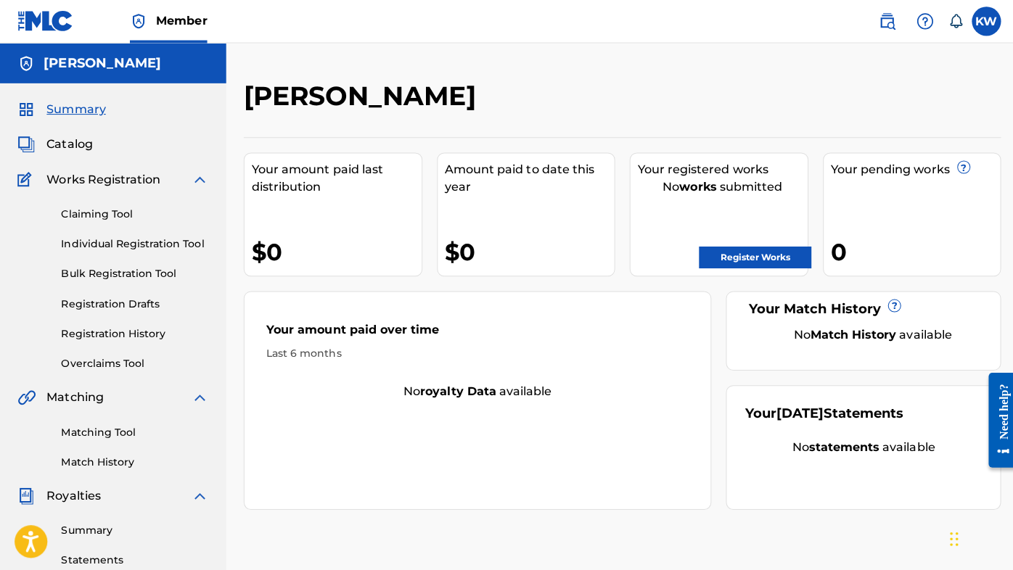
click at [753, 254] on link "Register Works" at bounding box center [751, 257] width 112 height 22
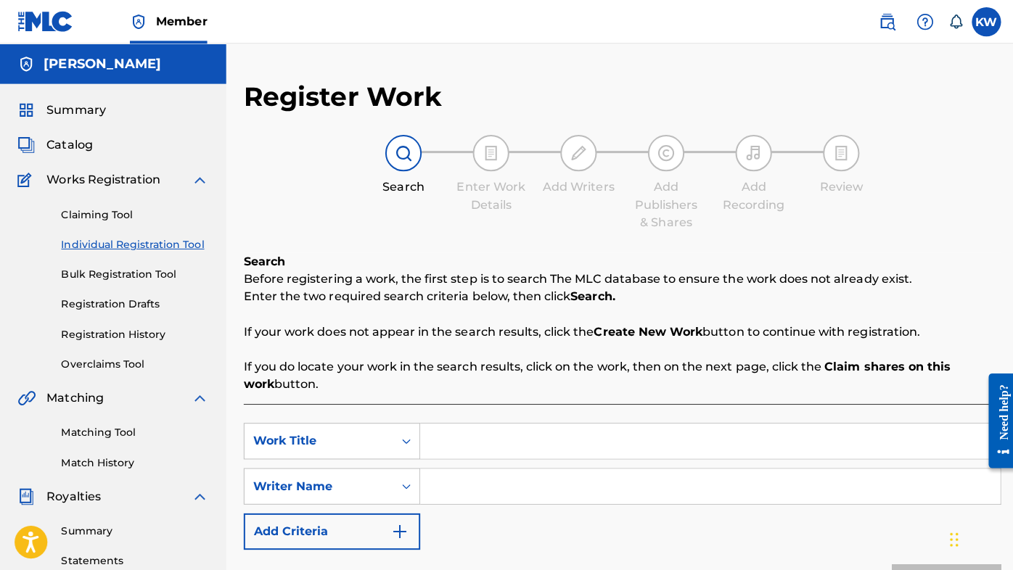
click at [976, 20] on label at bounding box center [981, 21] width 29 height 29
click at [981, 22] on input "KW [PERSON_NAME] [PERSON_NAME][EMAIL_ADDRESS][DOMAIN_NAME] Notification Prefere…" at bounding box center [981, 22] width 0 height 0
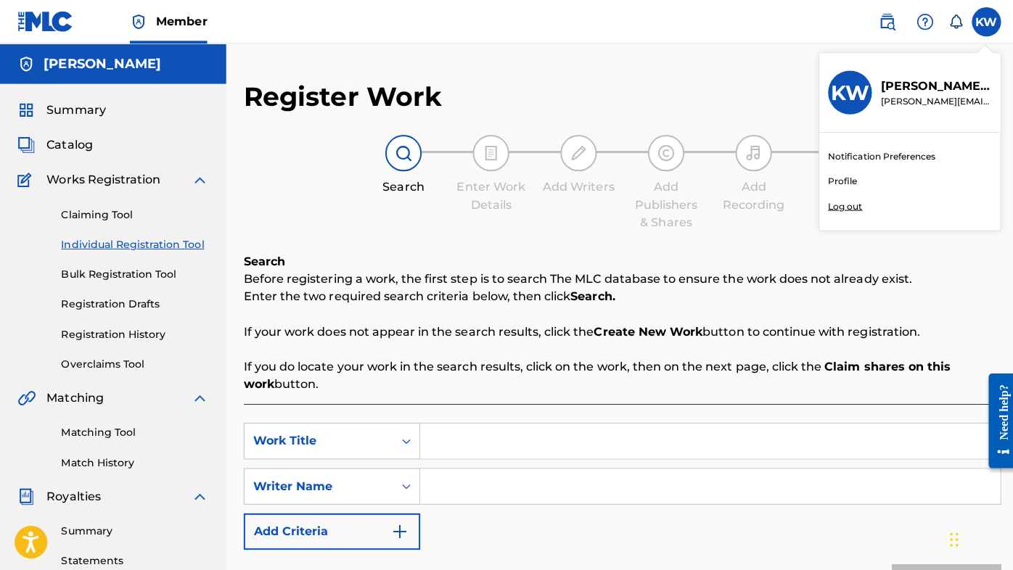
click at [883, 155] on link "Notification Preferences" at bounding box center [877, 155] width 107 height 13
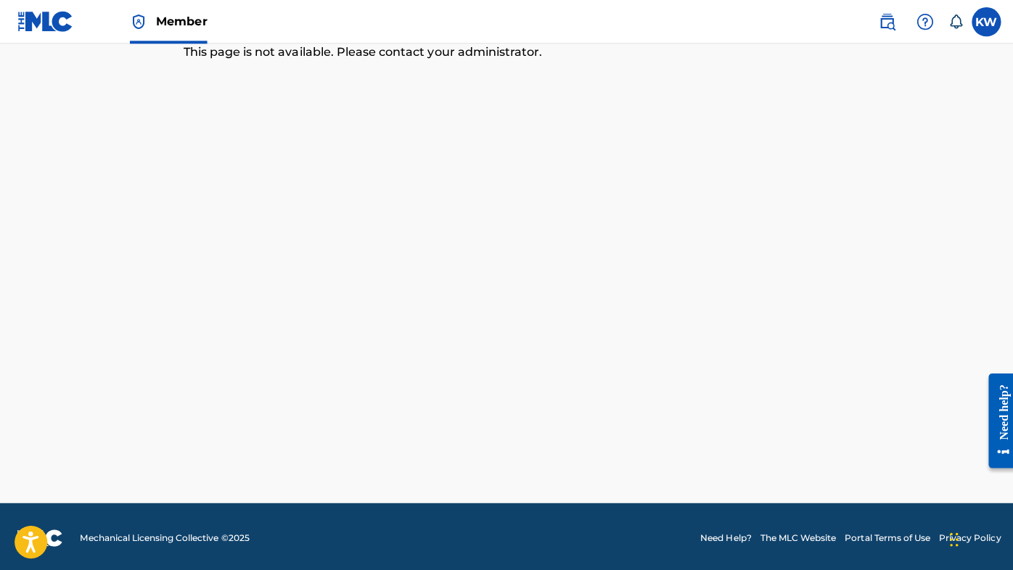
click at [973, 28] on label at bounding box center [981, 21] width 29 height 29
click at [981, 22] on input "KW [PERSON_NAME] [PERSON_NAME][EMAIL_ADDRESS][DOMAIN_NAME] Notification Prefere…" at bounding box center [981, 22] width 0 height 0
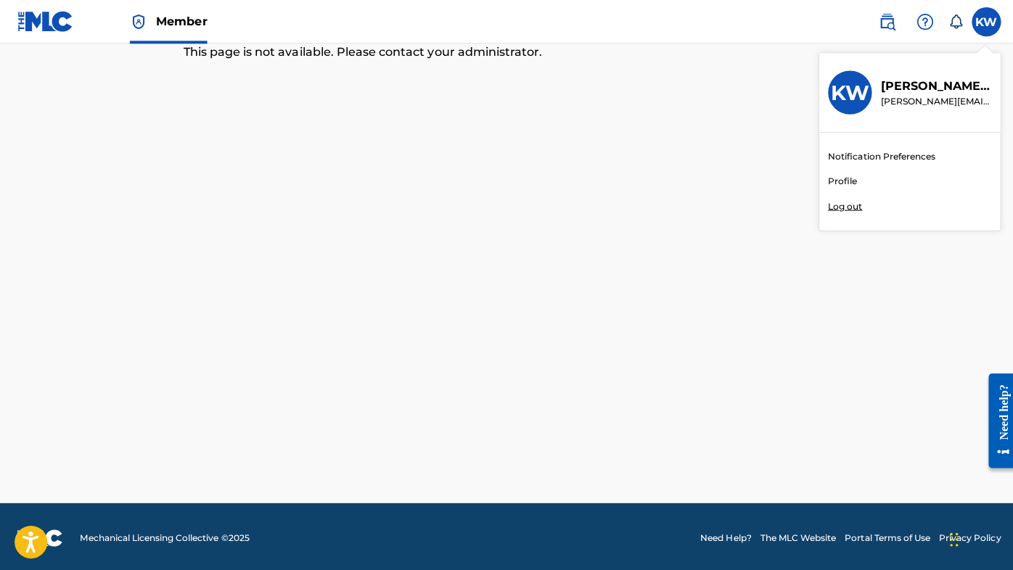
click at [835, 181] on link "Profile" at bounding box center [838, 180] width 29 height 13
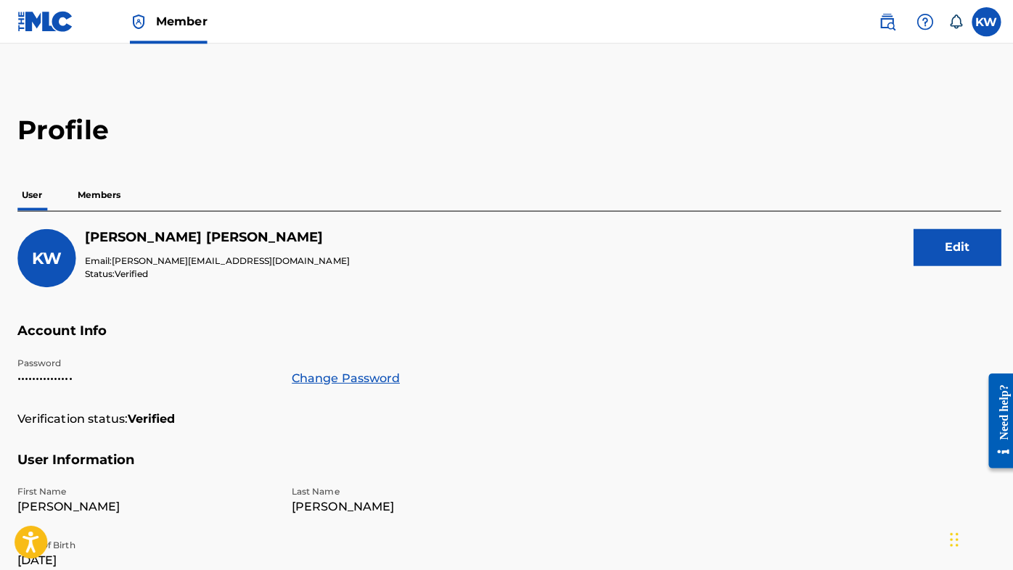
click at [973, 29] on label at bounding box center [981, 21] width 29 height 29
click at [981, 22] on input "KW [PERSON_NAME] [PERSON_NAME][EMAIL_ADDRESS][DOMAIN_NAME] Notification Prefere…" at bounding box center [981, 22] width 0 height 0
